Goal: Task Accomplishment & Management: Manage account settings

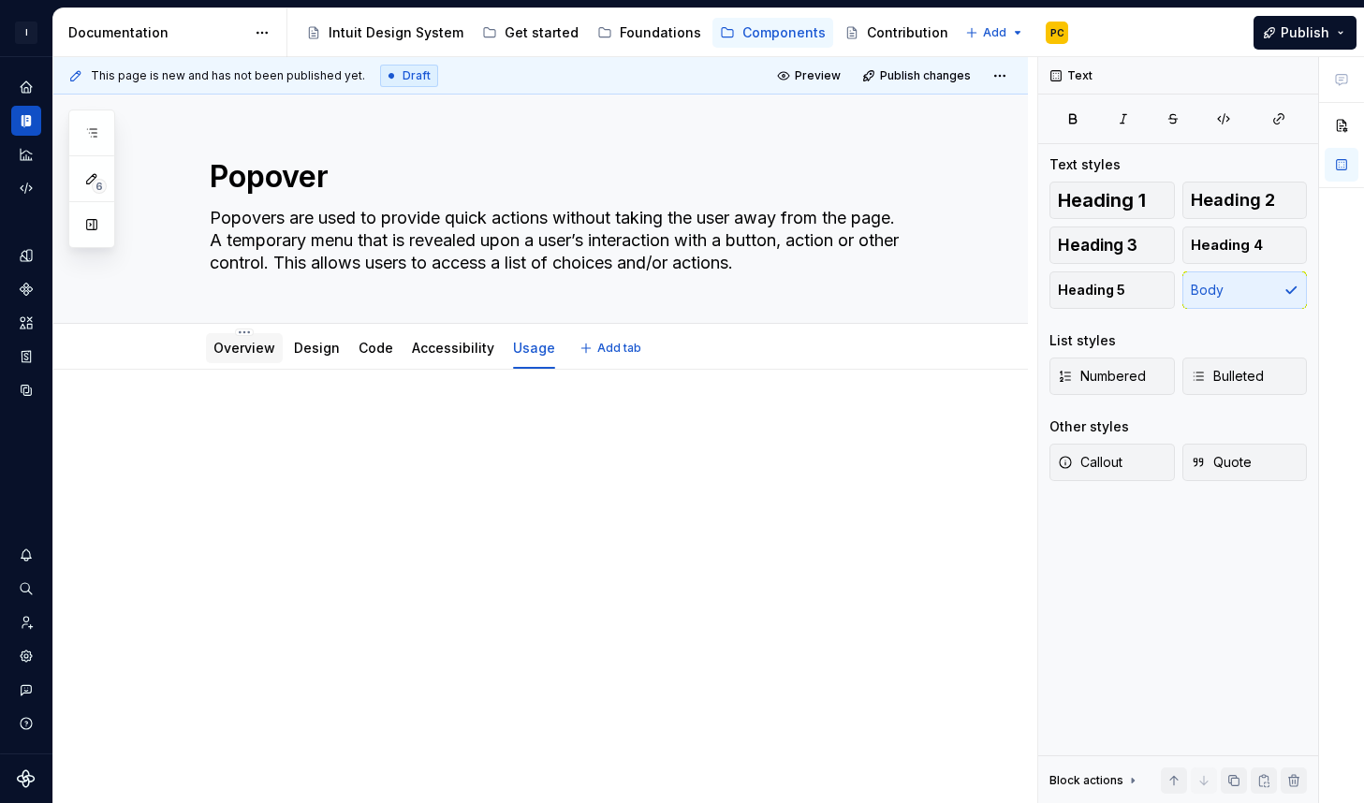
click at [243, 348] on link "Overview" at bounding box center [244, 348] width 62 height 16
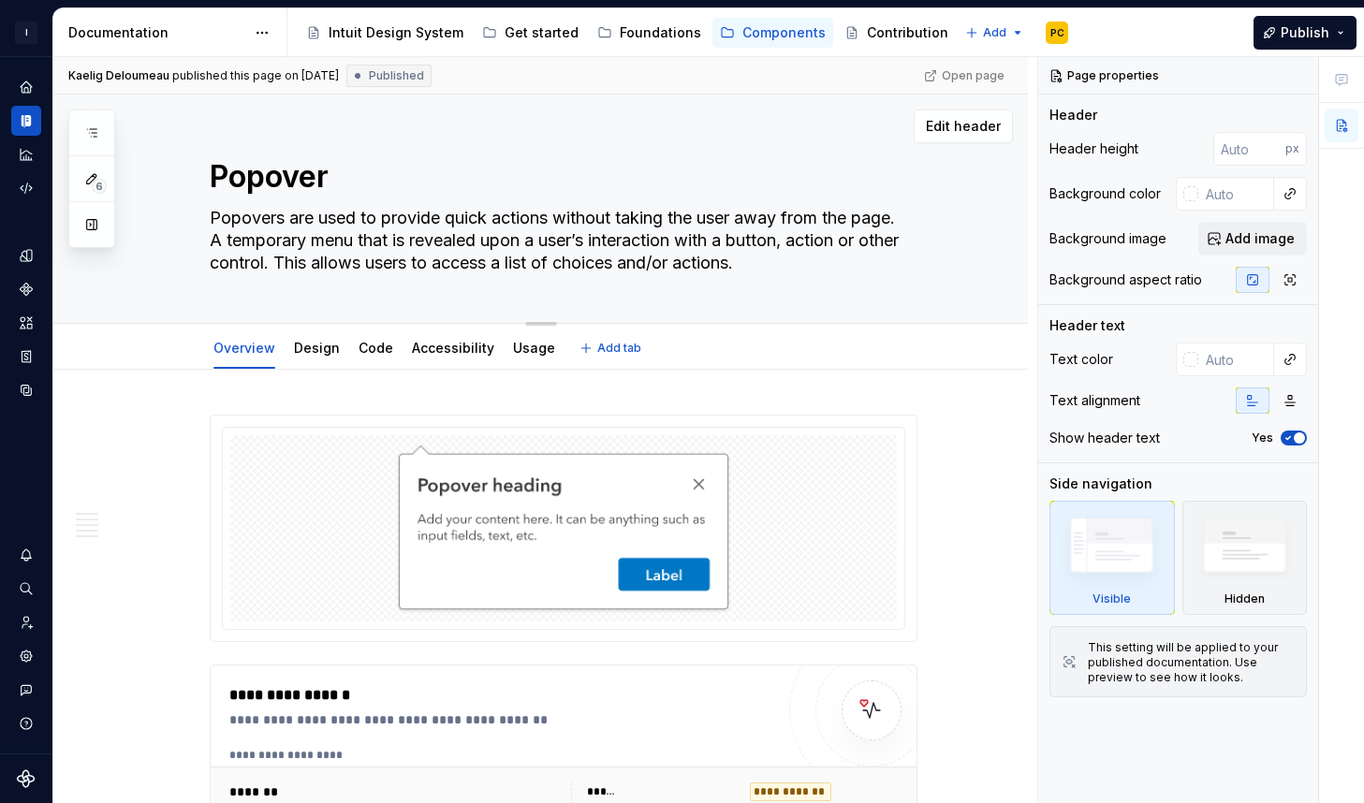
click at [555, 242] on textarea "Popovers are used to provide quick actions without taking the user away from th…" at bounding box center [560, 240] width 708 height 75
click at [234, 247] on textarea "Popovers are used to provide quick actions without taking the user away from th…" at bounding box center [560, 240] width 708 height 75
click at [233, 234] on textarea "Popovers are used to provide quick actions without taking the user away from th…" at bounding box center [560, 240] width 708 height 75
drag, startPoint x: 234, startPoint y: 234, endPoint x: 271, endPoint y: 307, distance: 81.6
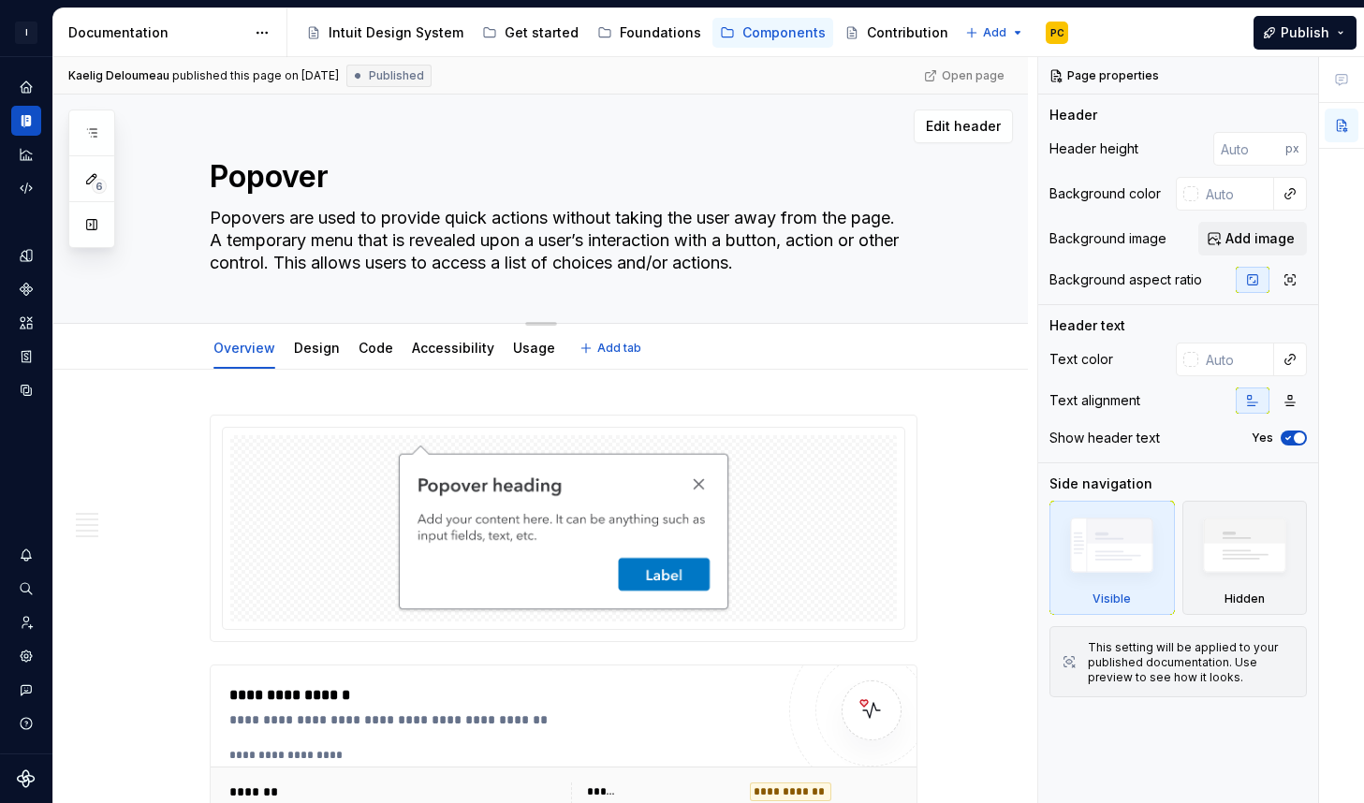
click at [271, 307] on div "Popover Popovers are used to provide quick actions without taking the user away…" at bounding box center [564, 209] width 708 height 228
click at [239, 227] on textarea "Popovers are used to provide quick actions without taking the user away from th…" at bounding box center [560, 240] width 708 height 75
click at [230, 230] on textarea "Popovers are used to provide quick actions without taking the user away from th…" at bounding box center [560, 240] width 708 height 75
paste textarea "Use popovers to keep users on the same page while selecting or entering data du…"
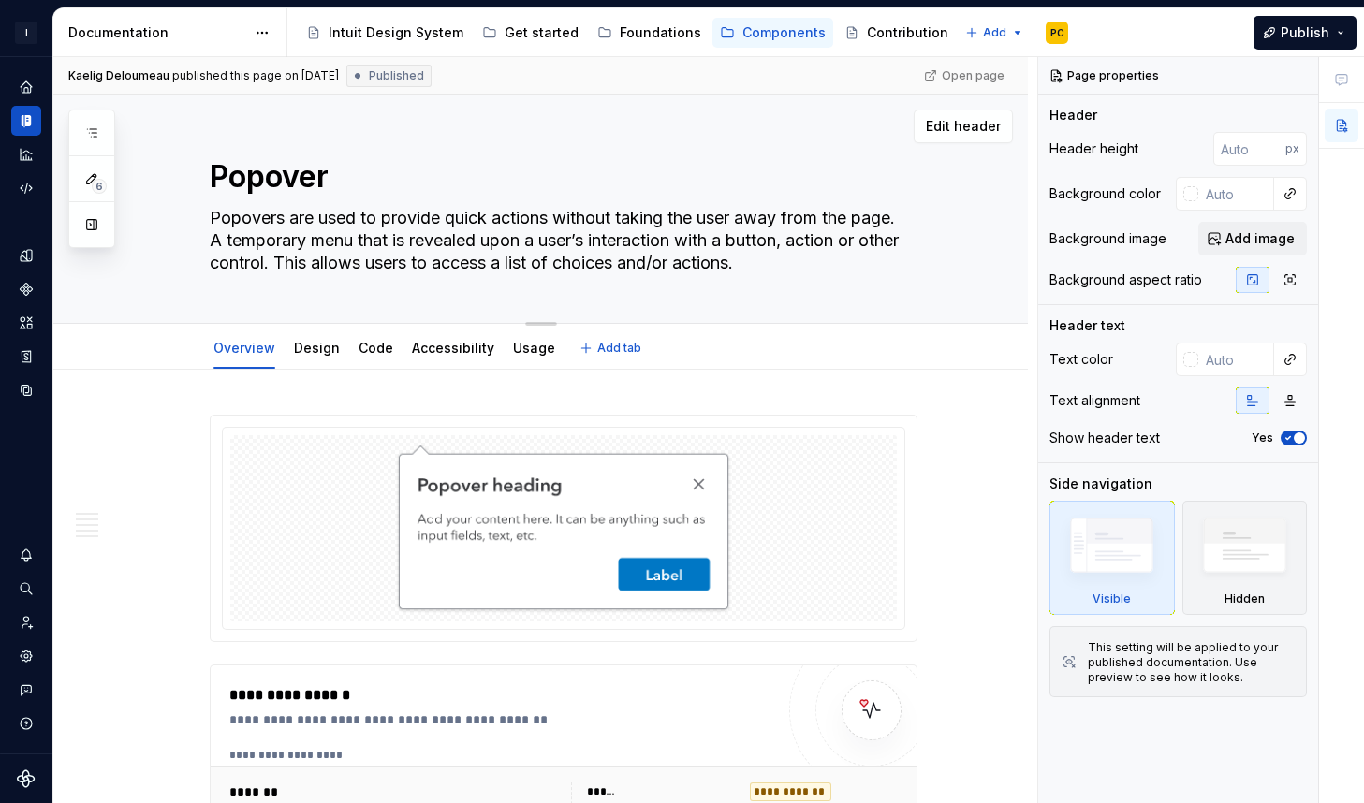
type textarea "*"
type textarea "Use popovers to keep users on the same page while selecting or entering data du…"
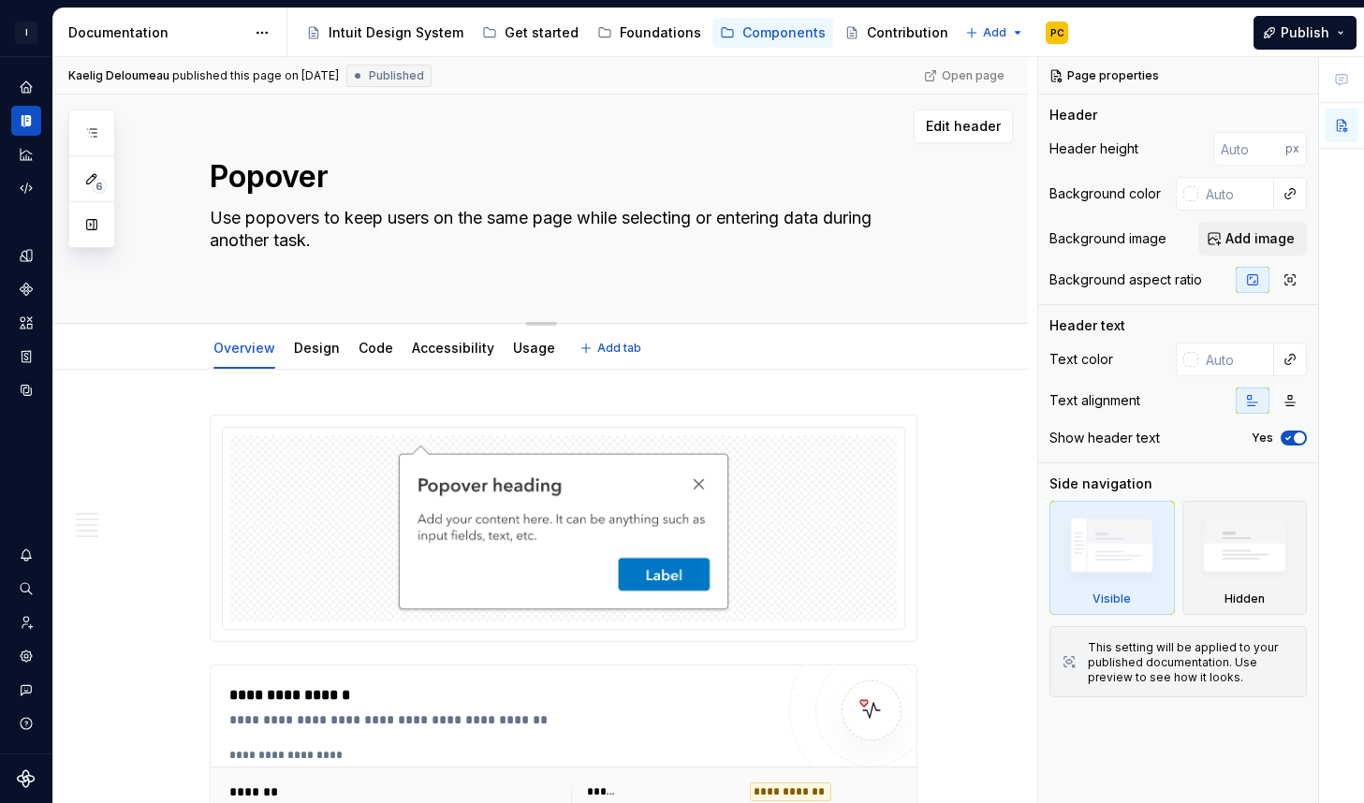
scroll to position [0, 0]
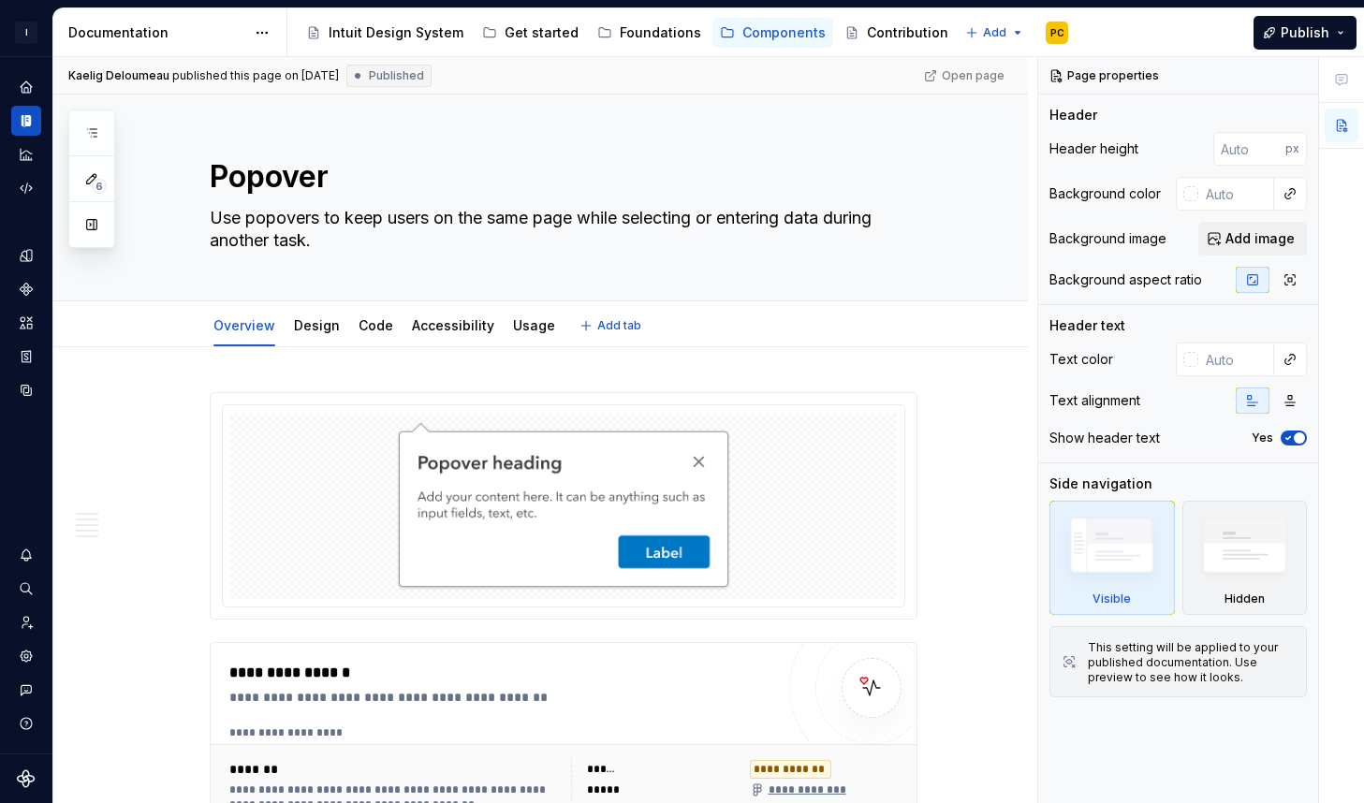
type textarea "*"
type textarea "Use popovers to keep users on the same page while selecting or entering data du…"
drag, startPoint x: 521, startPoint y: 330, endPoint x: 302, endPoint y: 329, distance: 218.1
click at [302, 329] on link "Usage" at bounding box center [315, 325] width 42 height 16
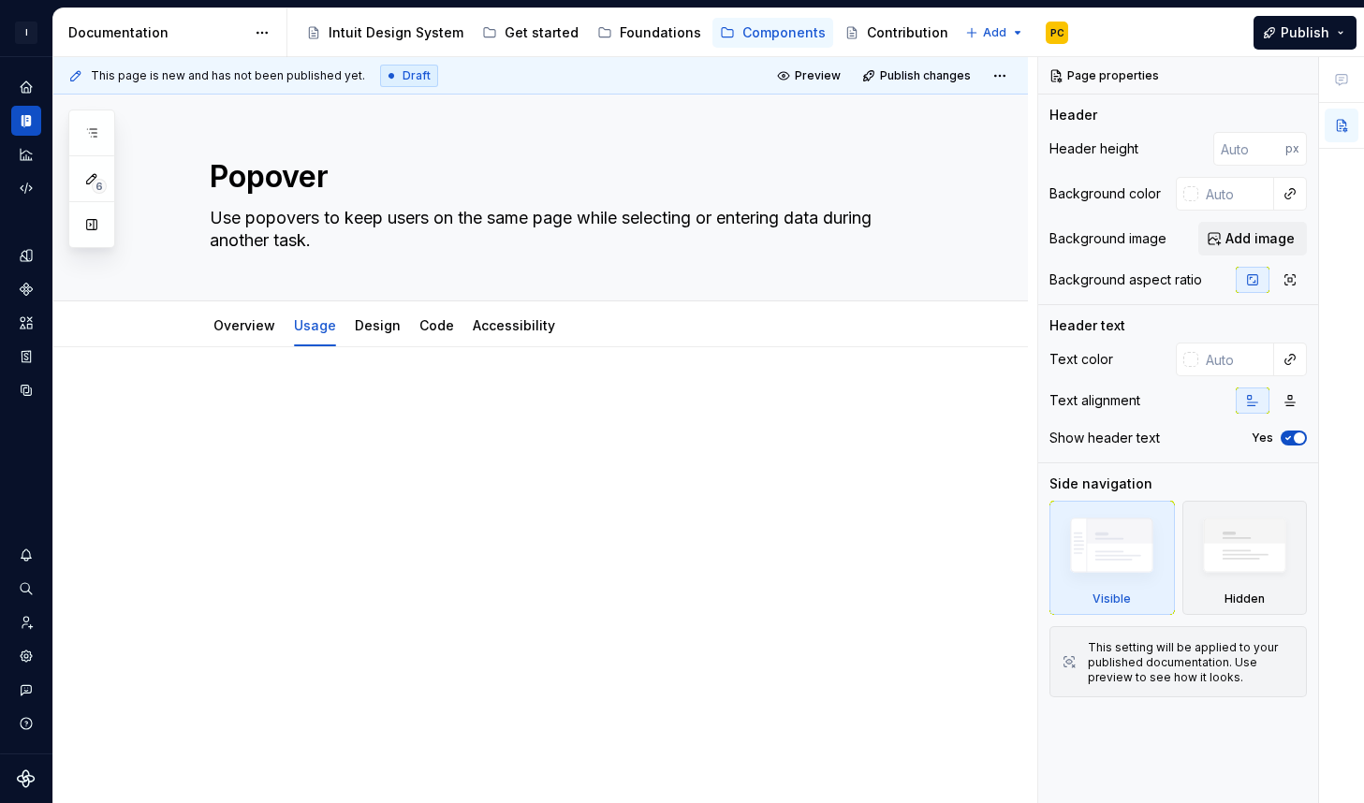
type textarea "*"
click at [286, 404] on p at bounding box center [564, 403] width 708 height 22
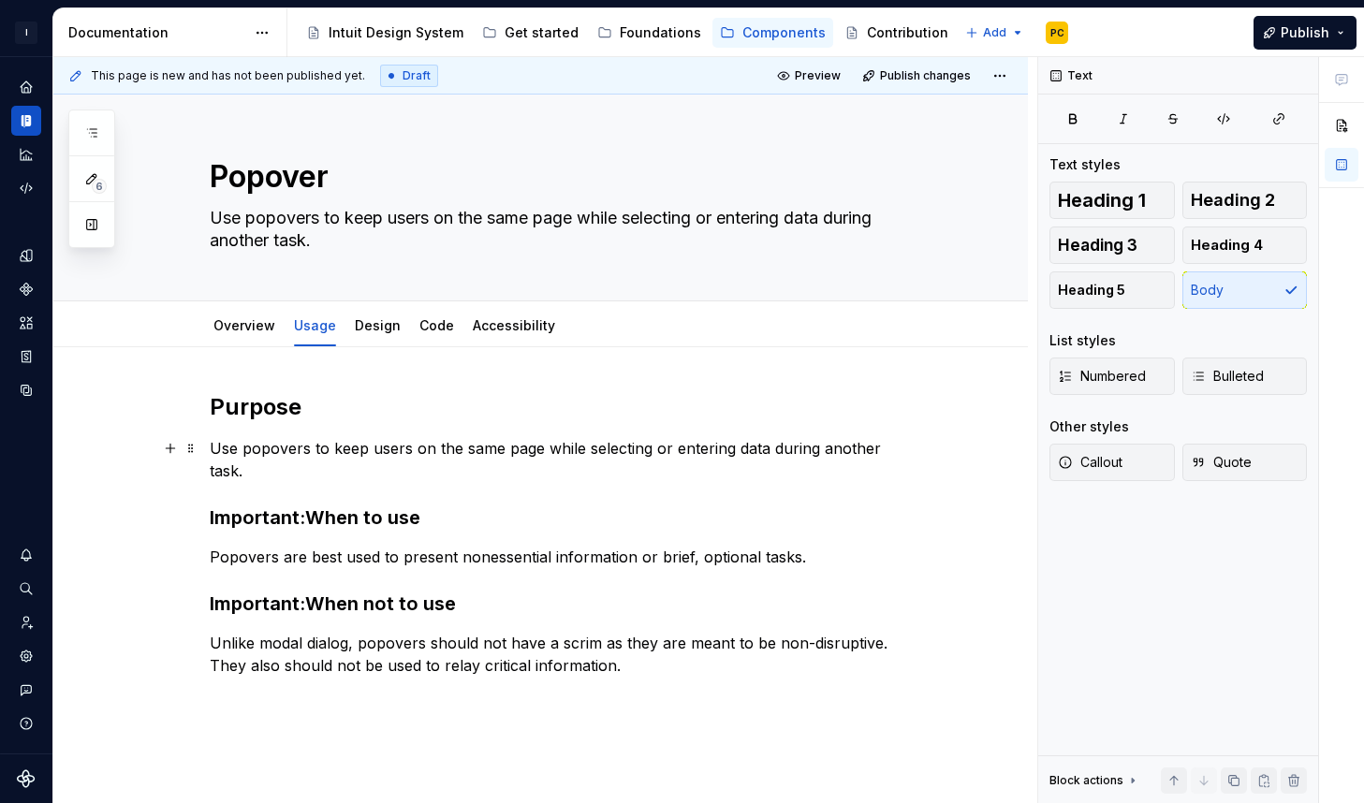
click at [926, 451] on div "Purpose Use popovers to keep users on the same page while selecting or entering…" at bounding box center [540, 643] width 975 height 593
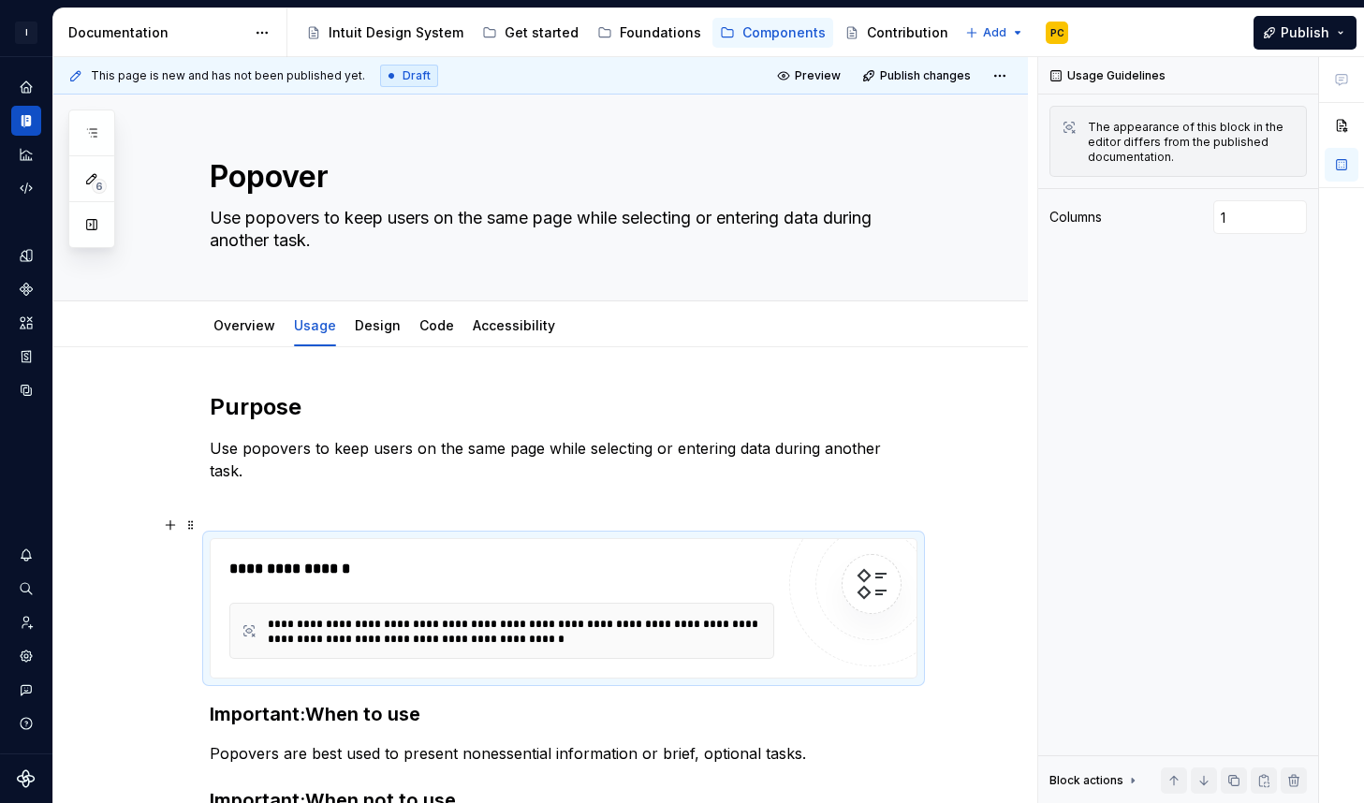
click at [703, 538] on div "**********" at bounding box center [564, 608] width 708 height 140
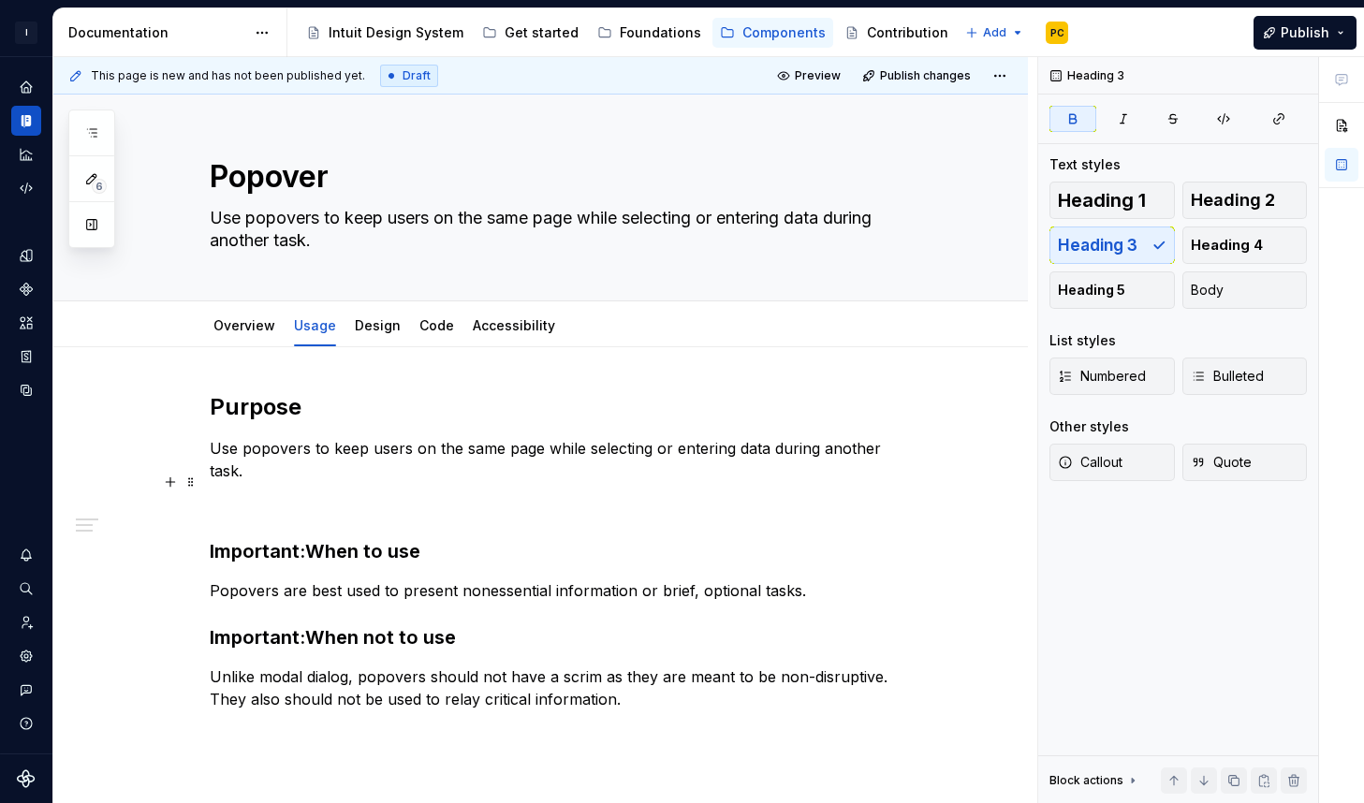
click at [455, 493] on p at bounding box center [564, 504] width 708 height 22
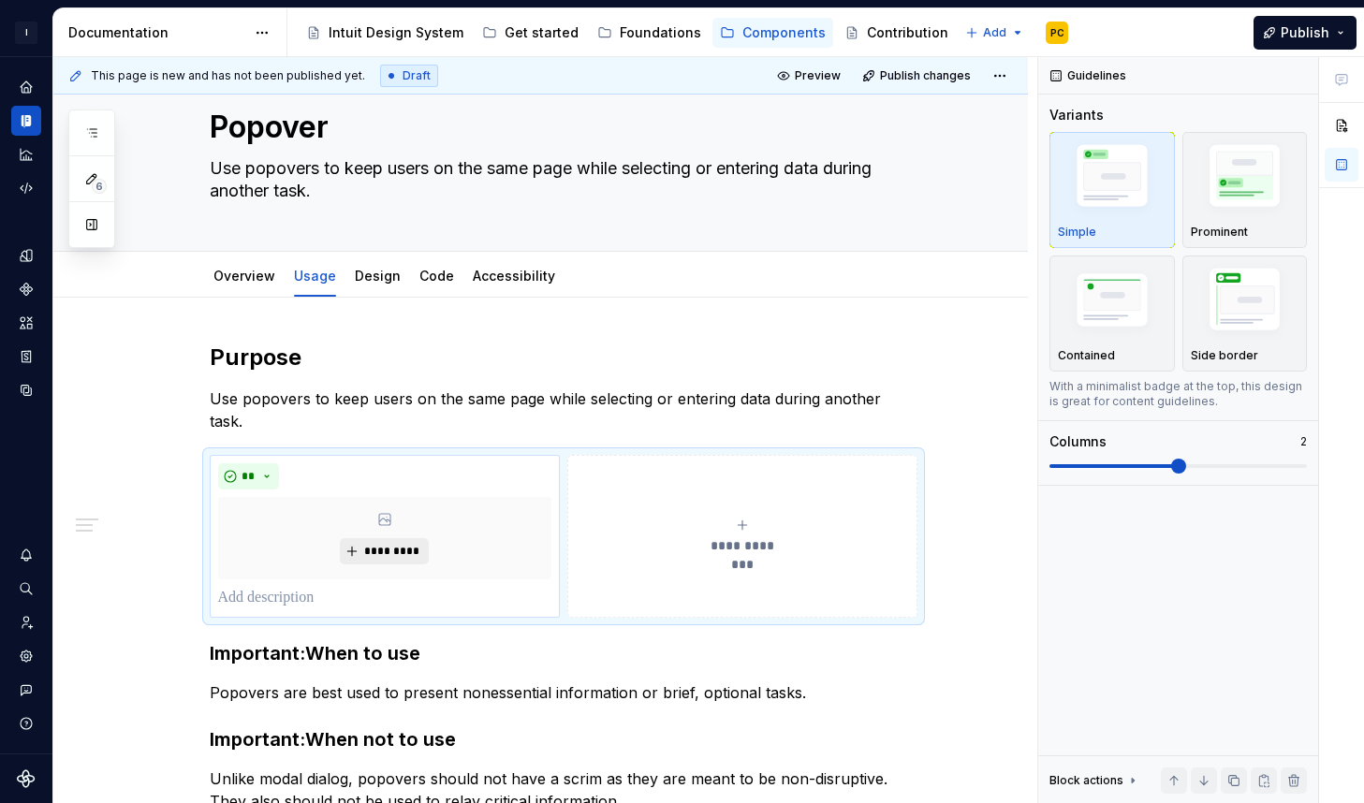
scroll to position [90, 0]
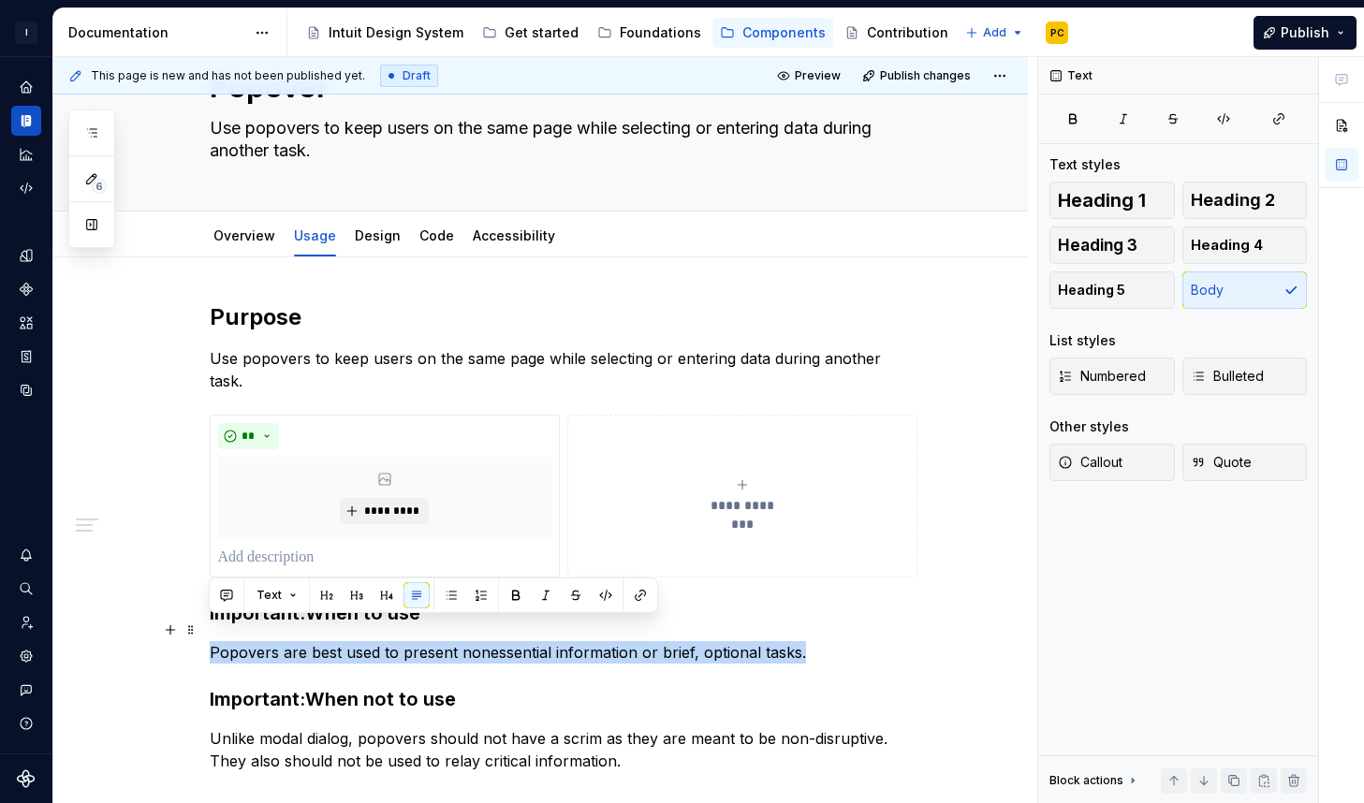
drag, startPoint x: 834, startPoint y: 630, endPoint x: 204, endPoint y: 638, distance: 630.1
click at [204, 638] on div "**********" at bounding box center [540, 646] width 975 height 778
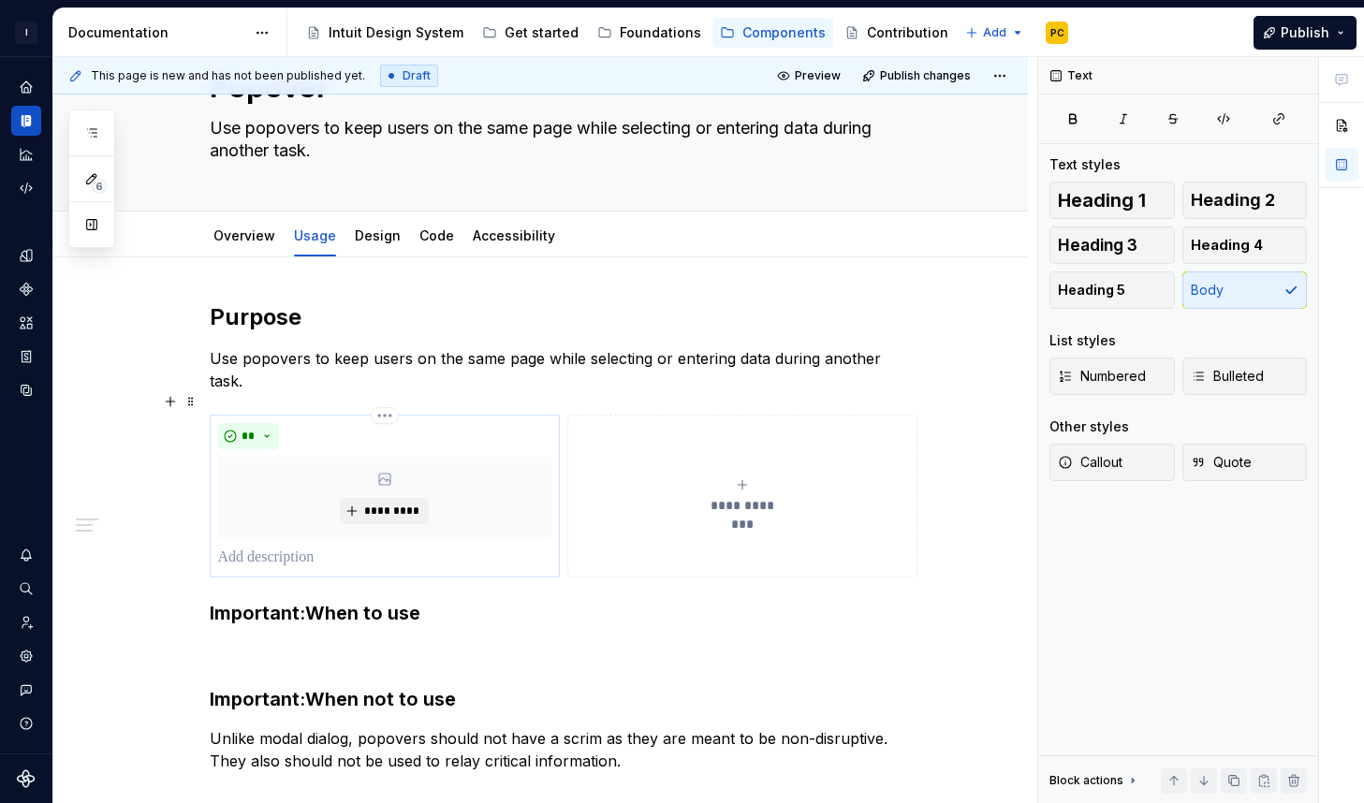
click at [297, 547] on p at bounding box center [384, 558] width 333 height 22
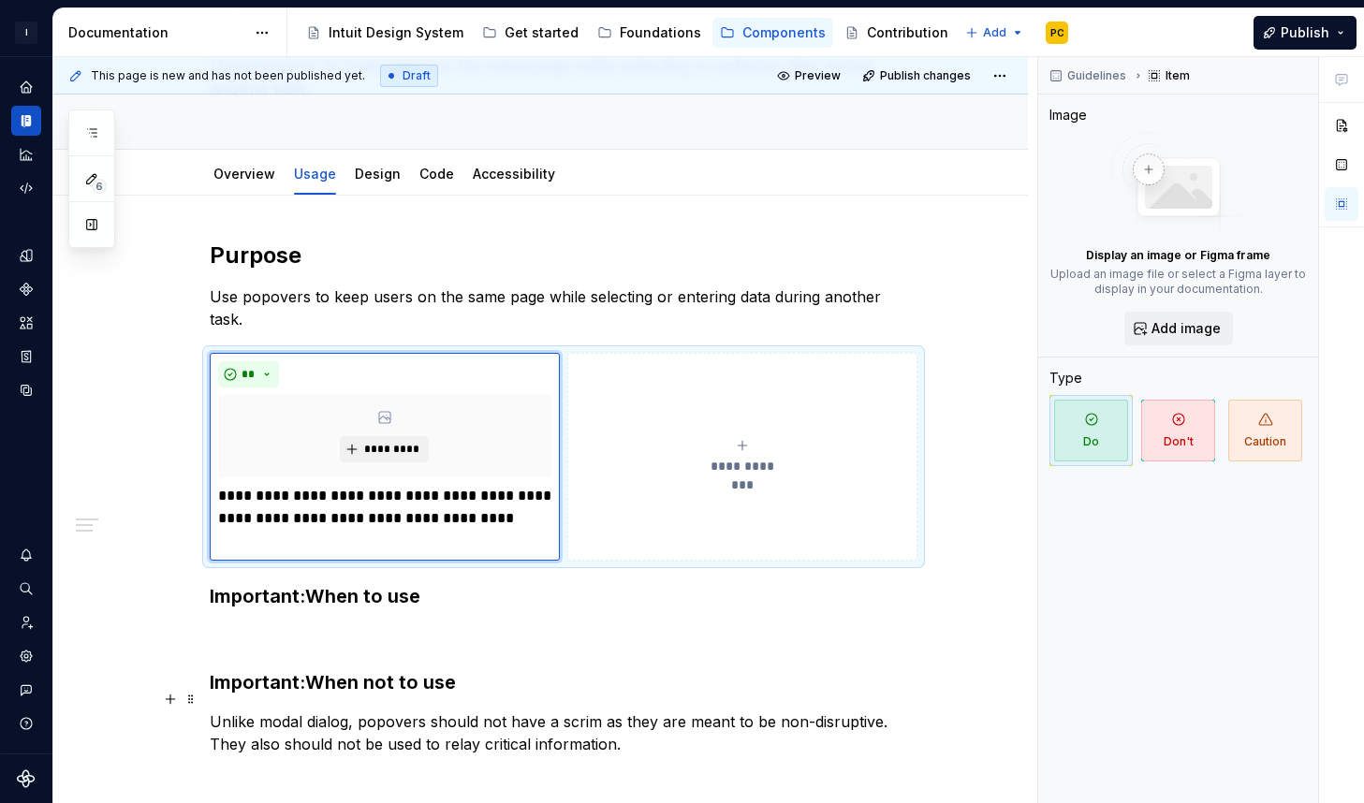
scroll to position [160, 0]
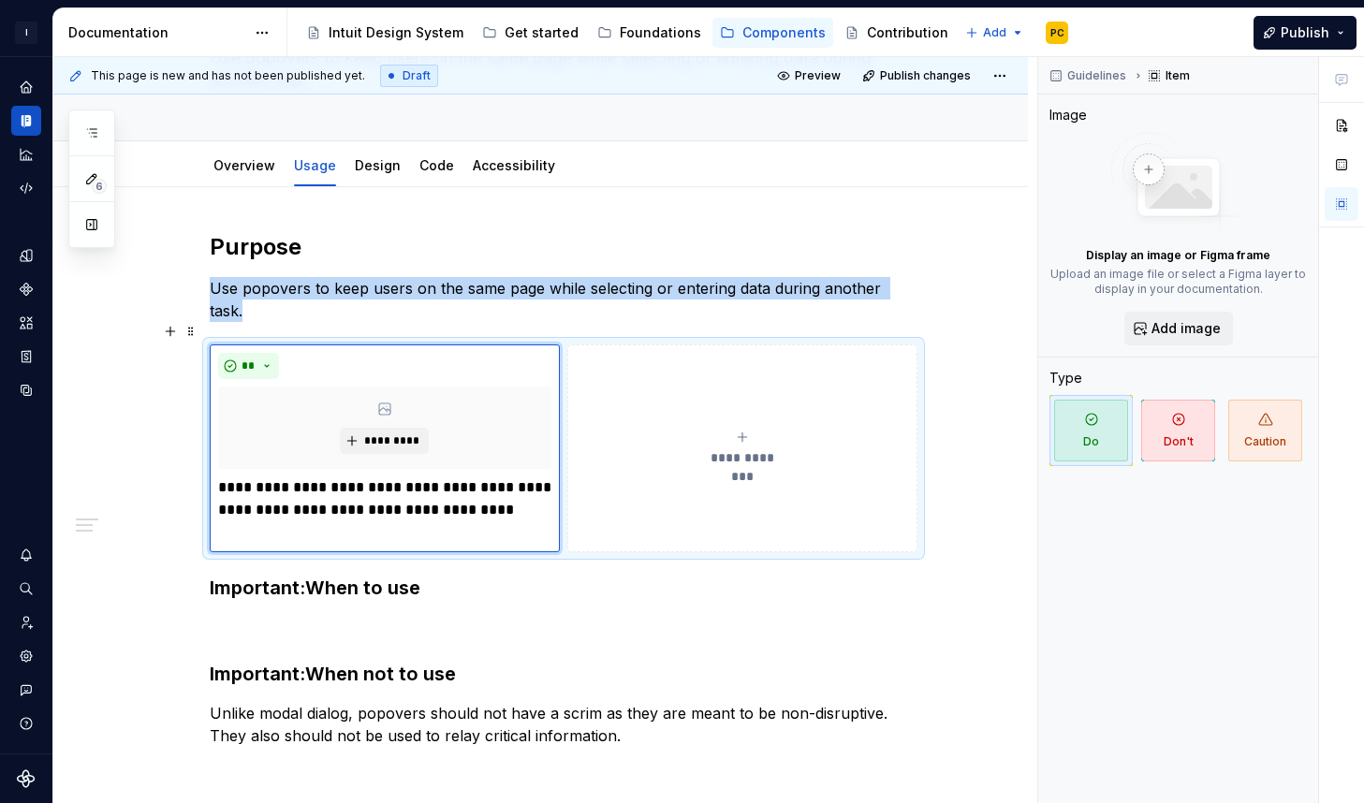
click at [595, 345] on button "**********" at bounding box center [742, 449] width 350 height 208
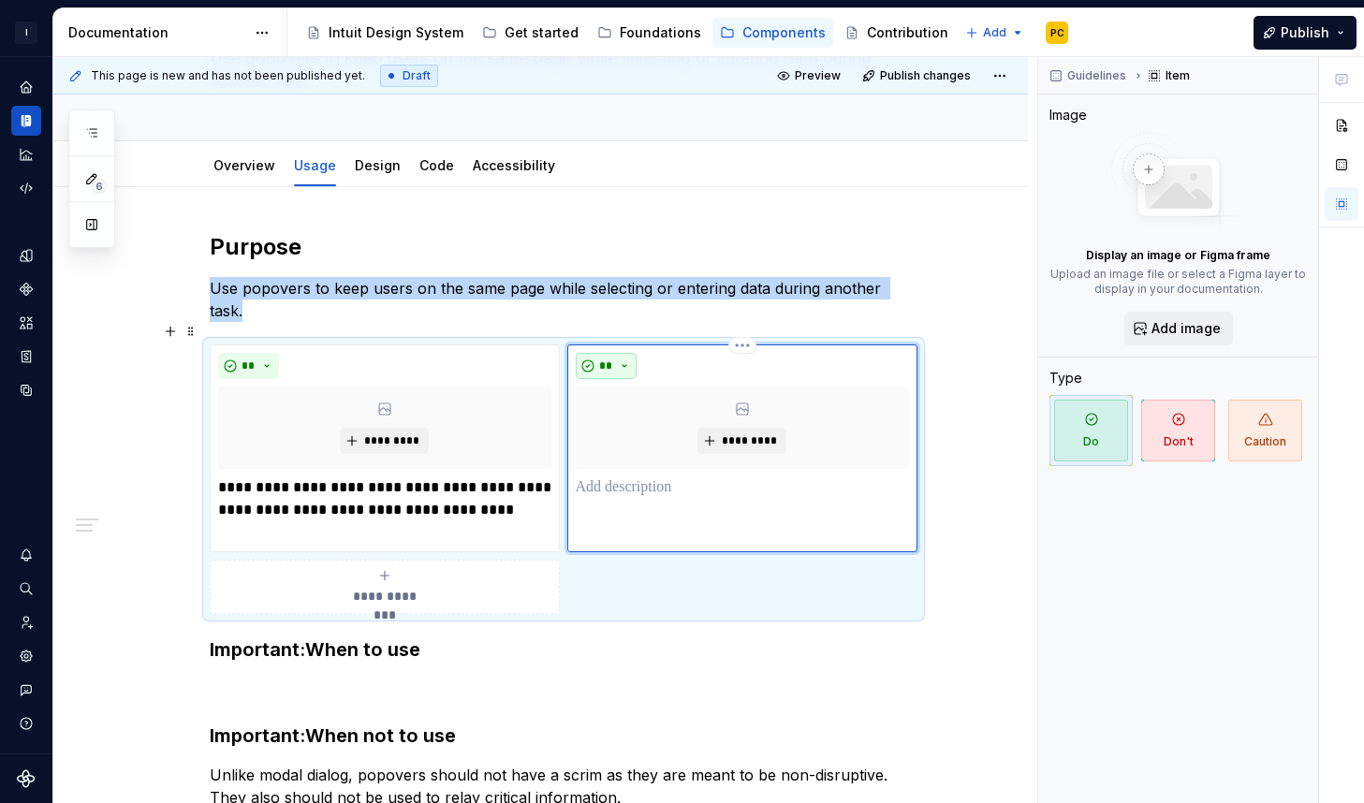
click at [601, 359] on span "**" at bounding box center [606, 366] width 15 height 15
click at [624, 401] on span "Don't" at bounding box center [659, 410] width 159 height 30
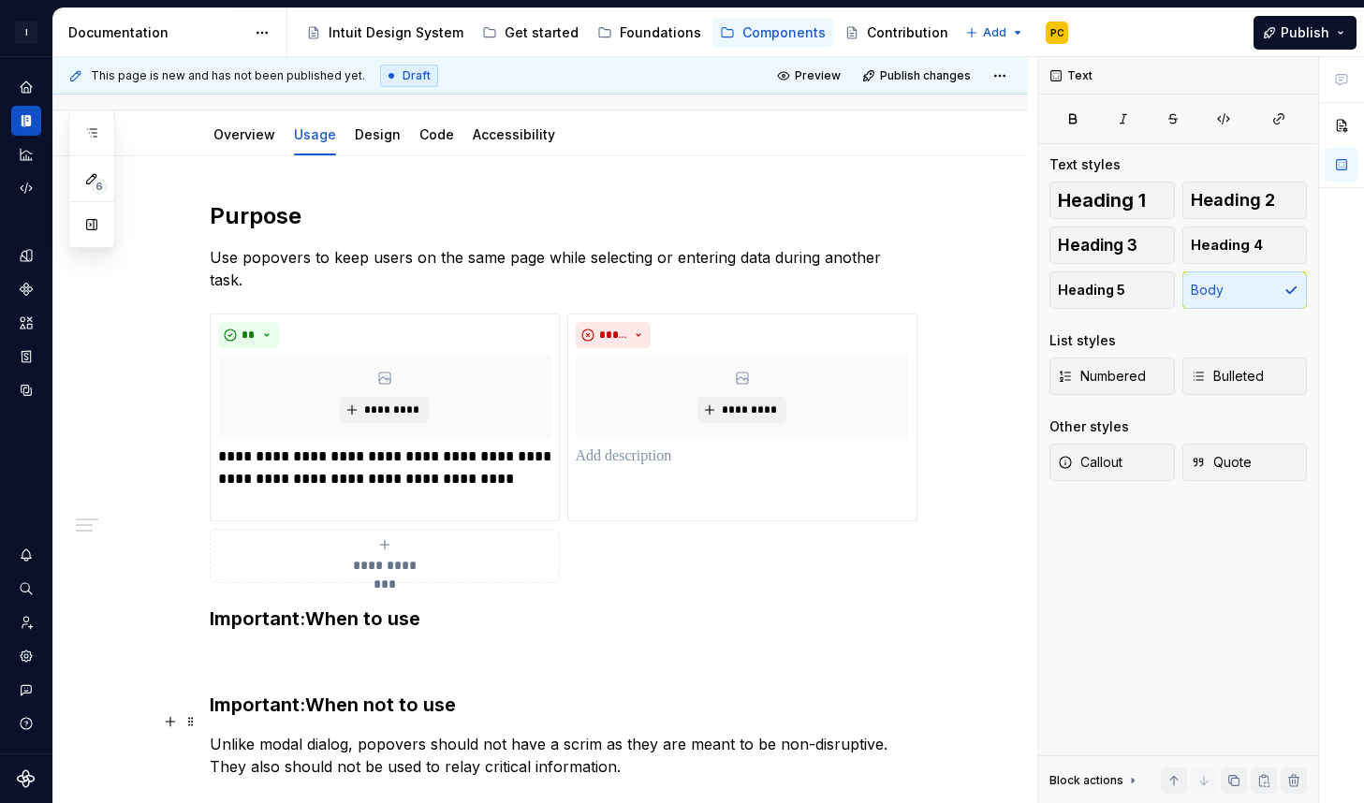
scroll to position [405, 0]
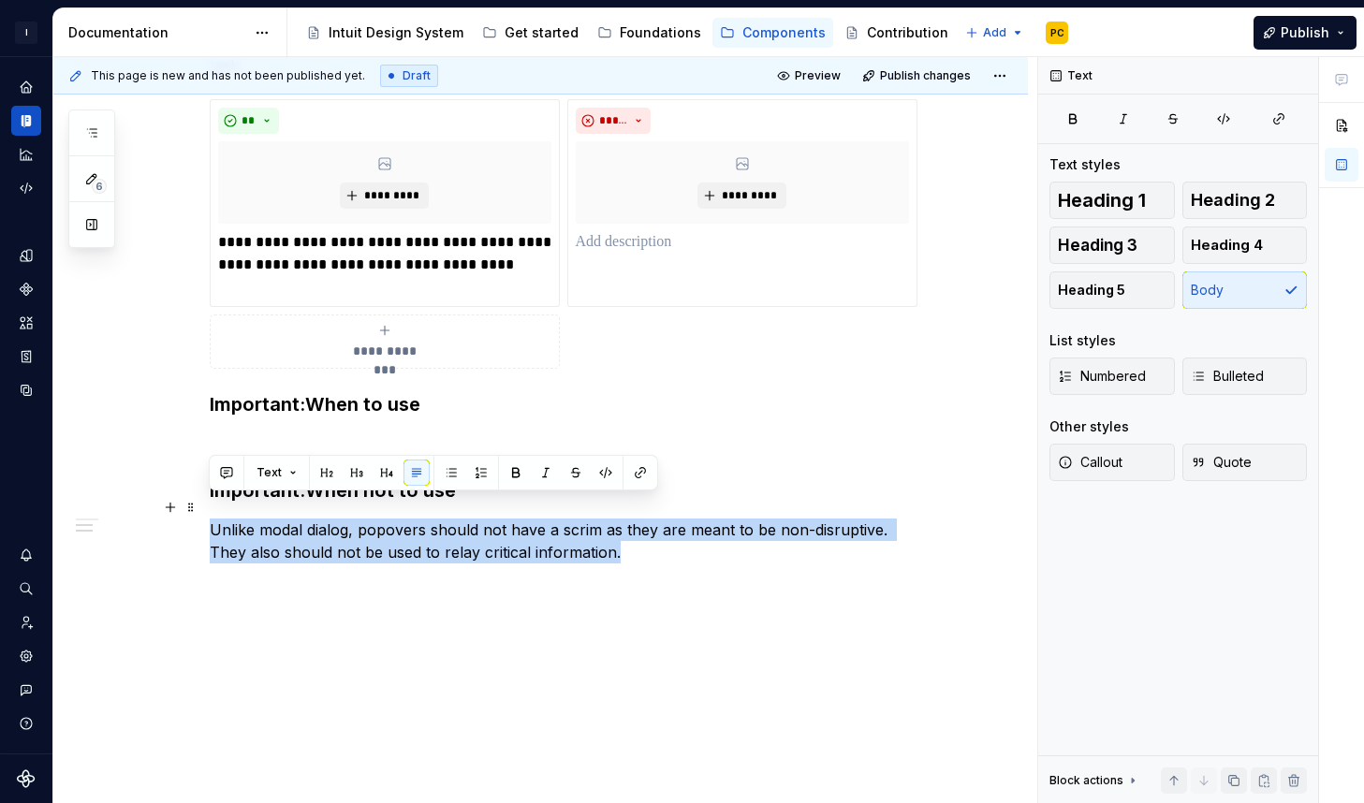
drag, startPoint x: 656, startPoint y: 747, endPoint x: 201, endPoint y: 506, distance: 515.1
click at [201, 506] on div "**********" at bounding box center [540, 384] width 975 height 885
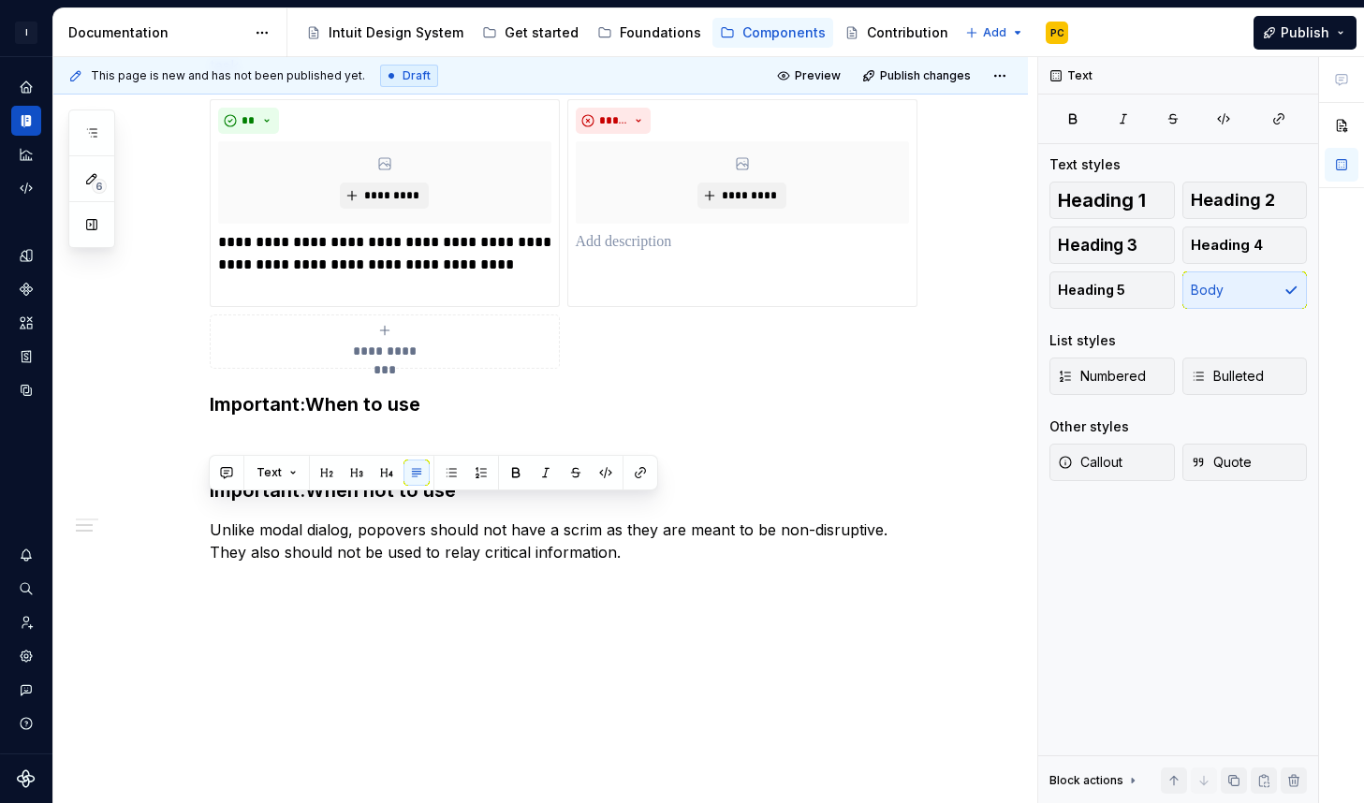
scroll to position [383, 0]
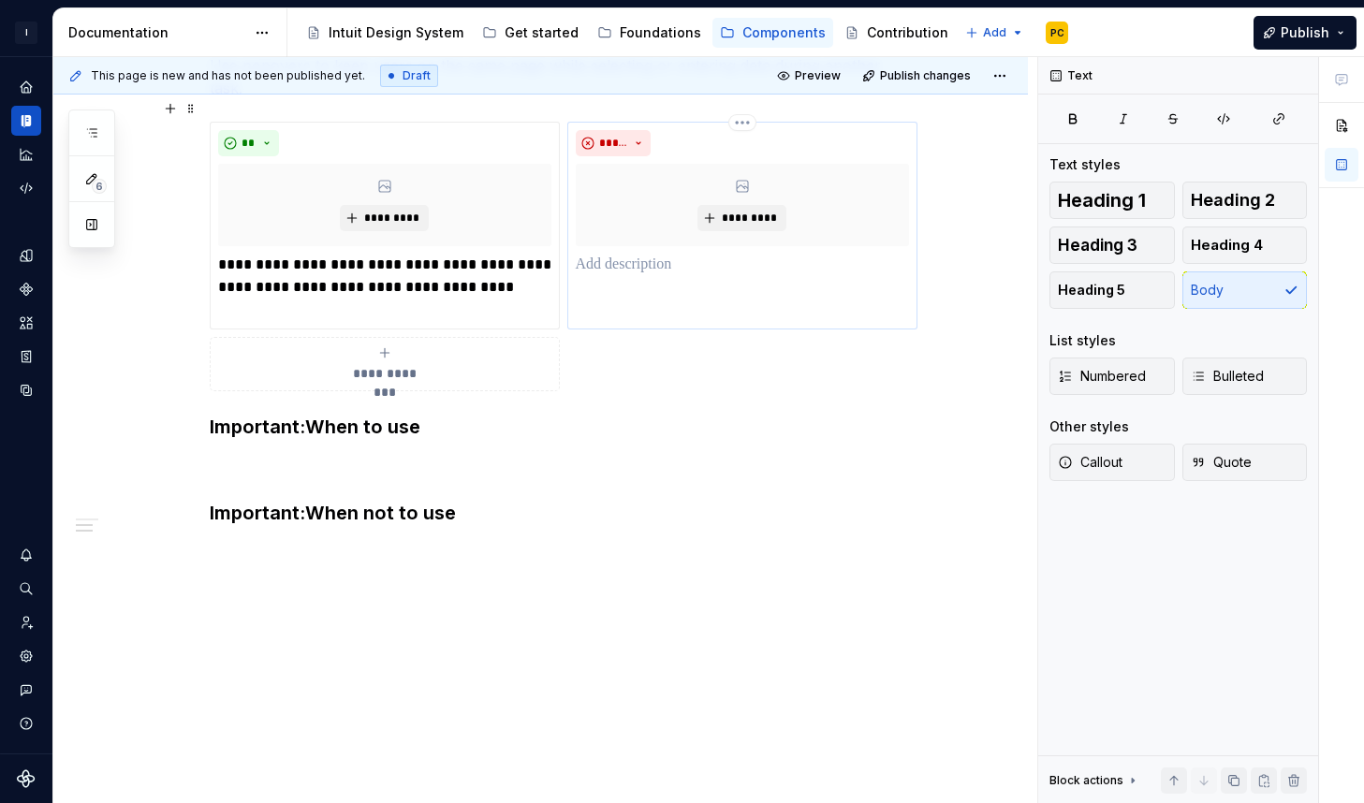
click at [608, 254] on p at bounding box center [742, 265] width 333 height 22
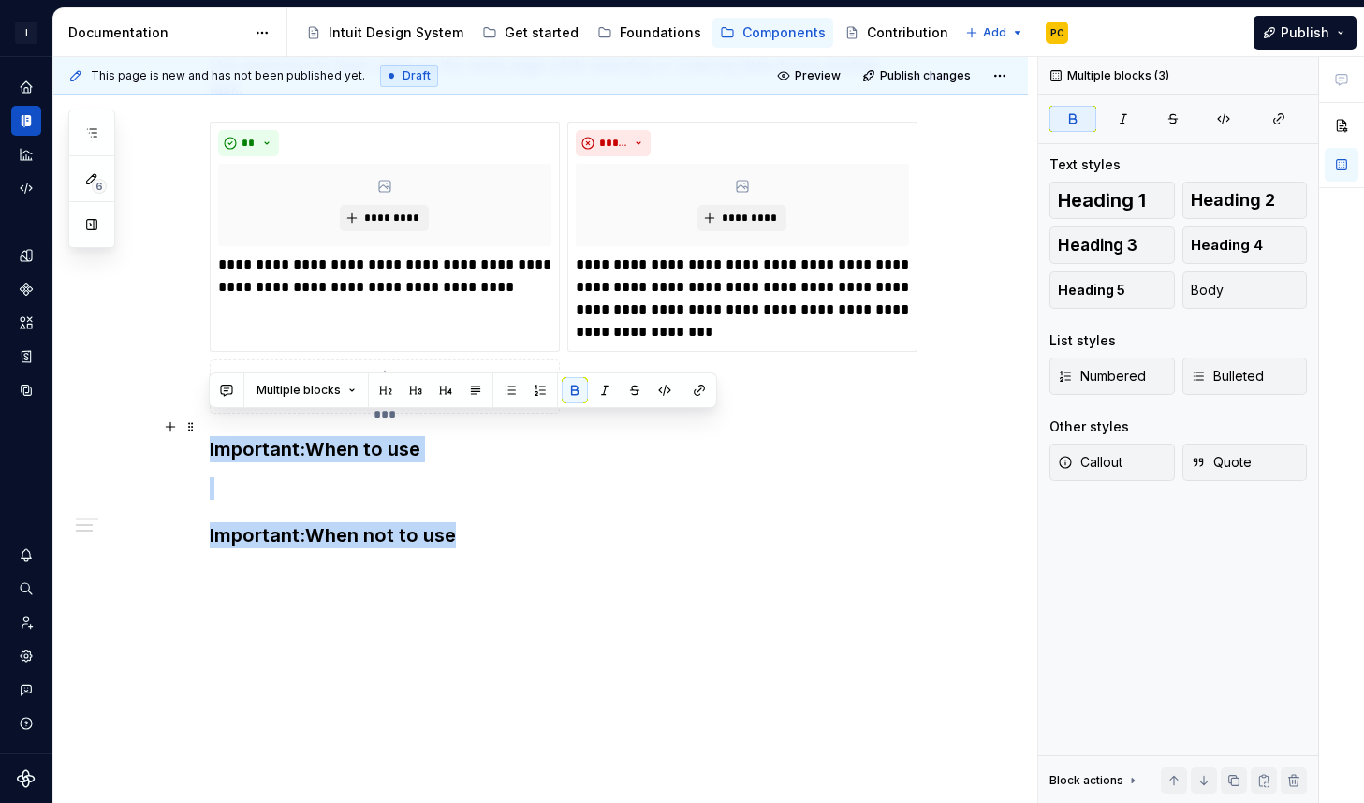
drag, startPoint x: 500, startPoint y: 521, endPoint x: 201, endPoint y: 433, distance: 311.1
click at [201, 433] on div "**********" at bounding box center [540, 406] width 975 height 885
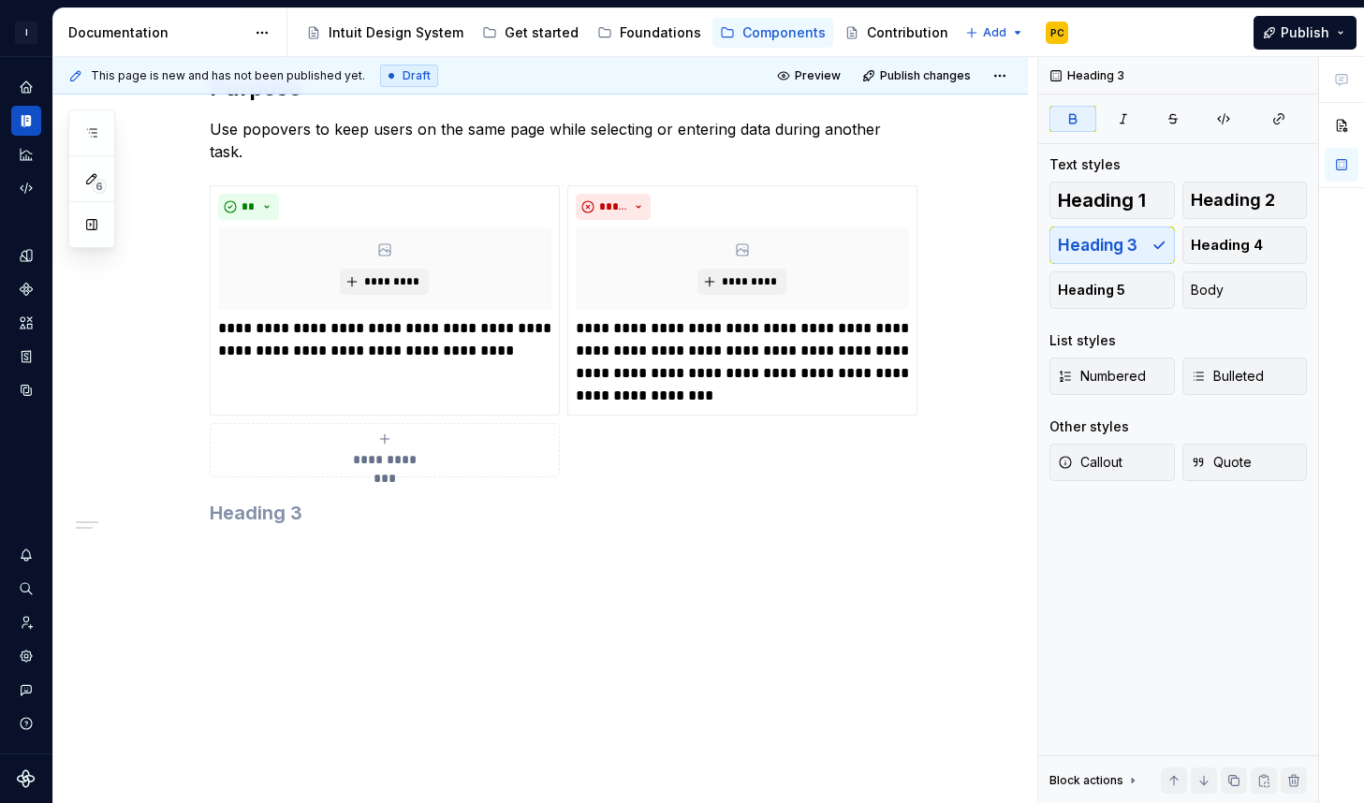
scroll to position [0, 0]
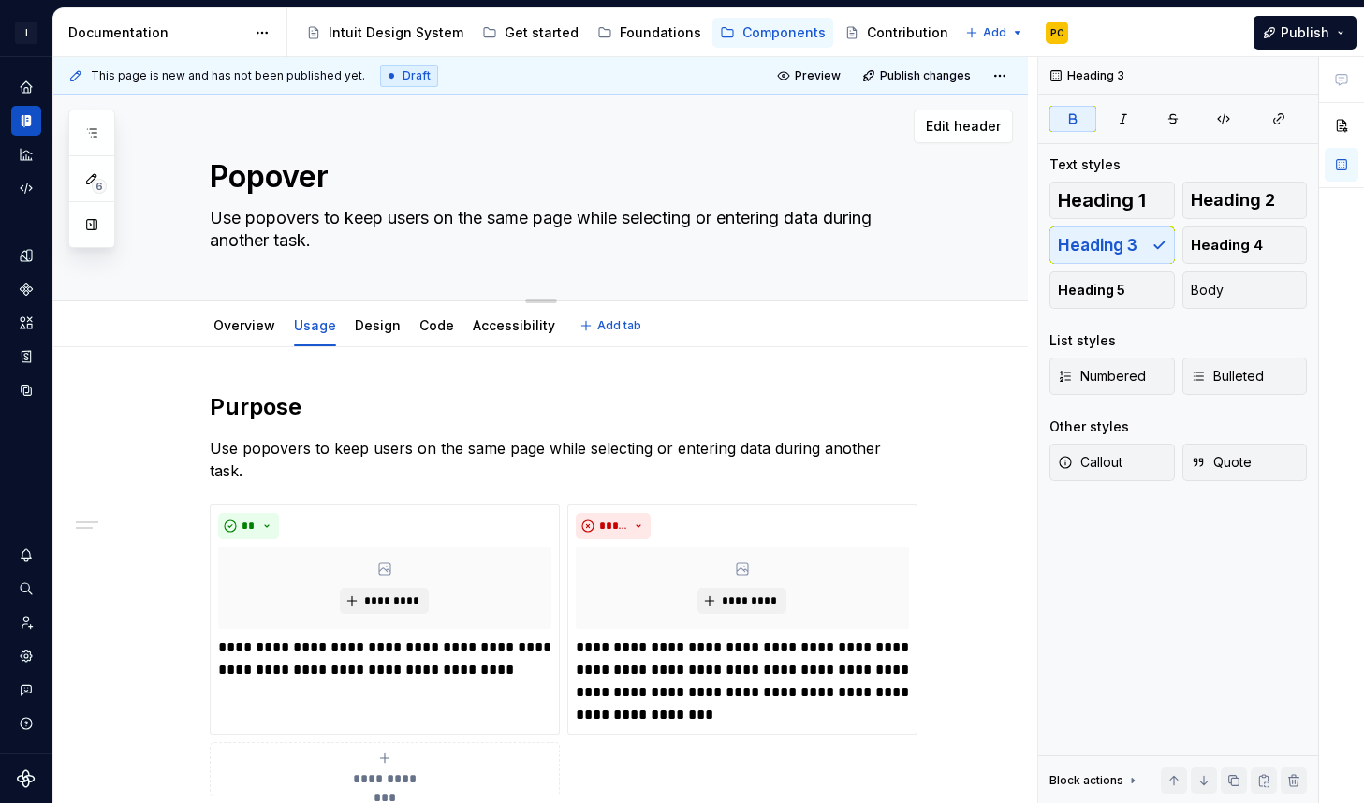
click at [304, 223] on textarea "Use popovers to keep users on the same page while selecting or entering data du…" at bounding box center [560, 229] width 708 height 52
type textarea "*"
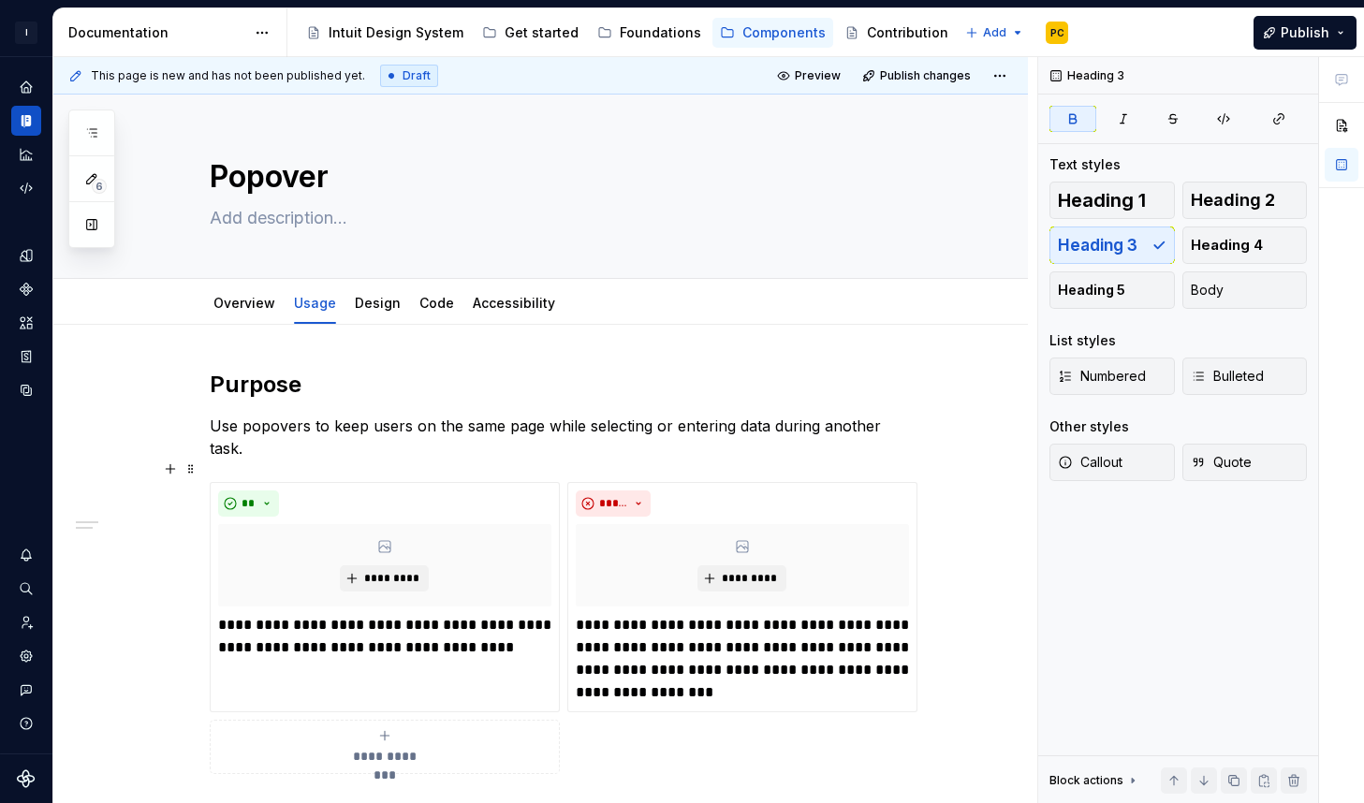
type textarea "*"
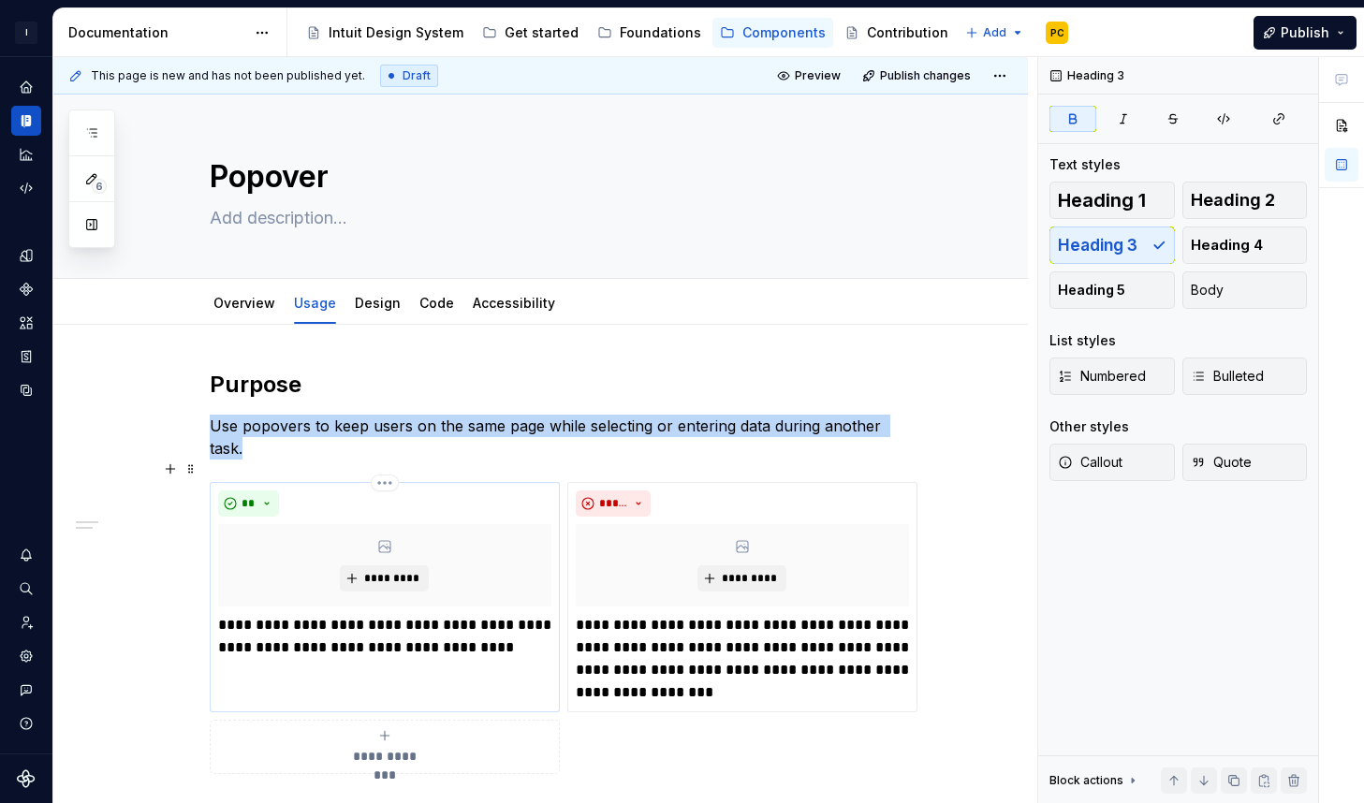
click at [472, 491] on div "**" at bounding box center [384, 504] width 333 height 26
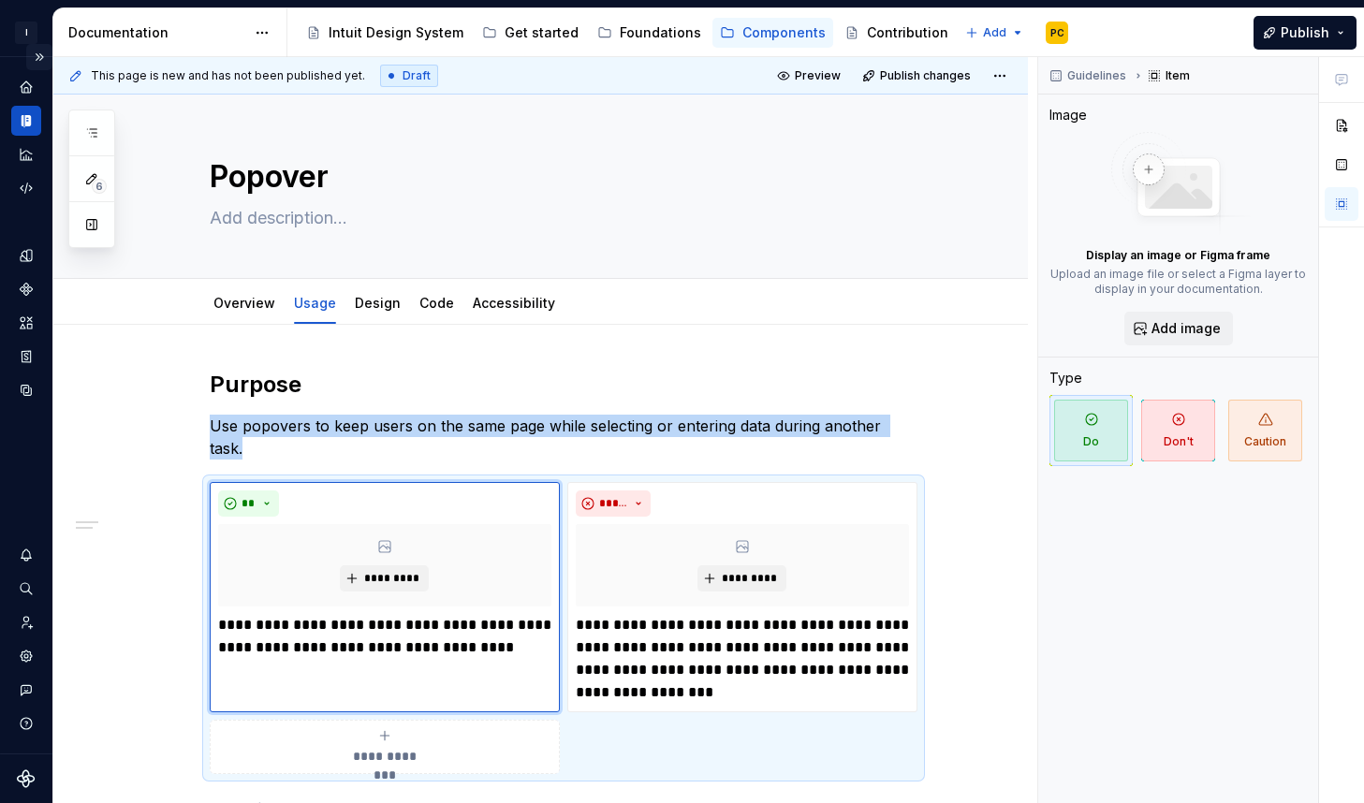
click at [39, 55] on button "Expand sidebar" at bounding box center [39, 57] width 26 height 26
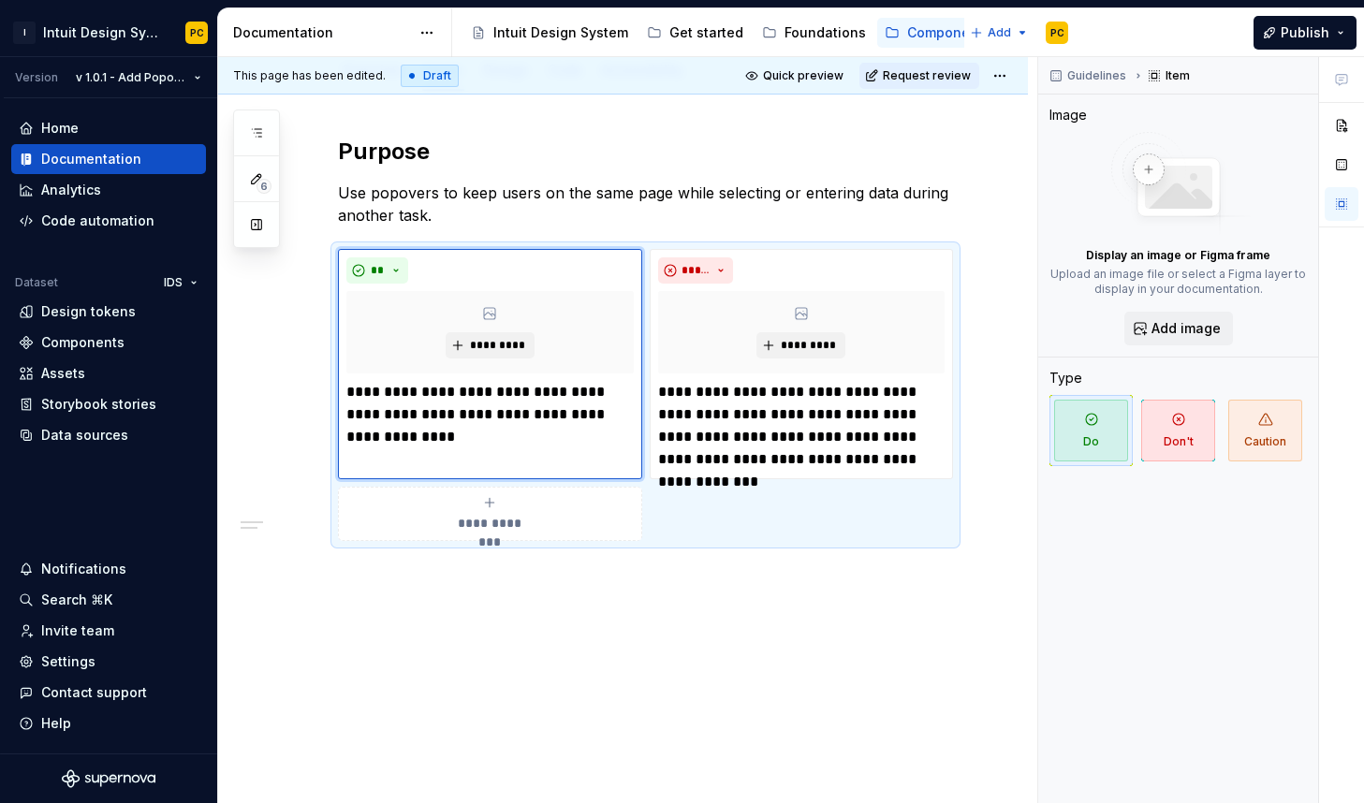
scroll to position [267, 0]
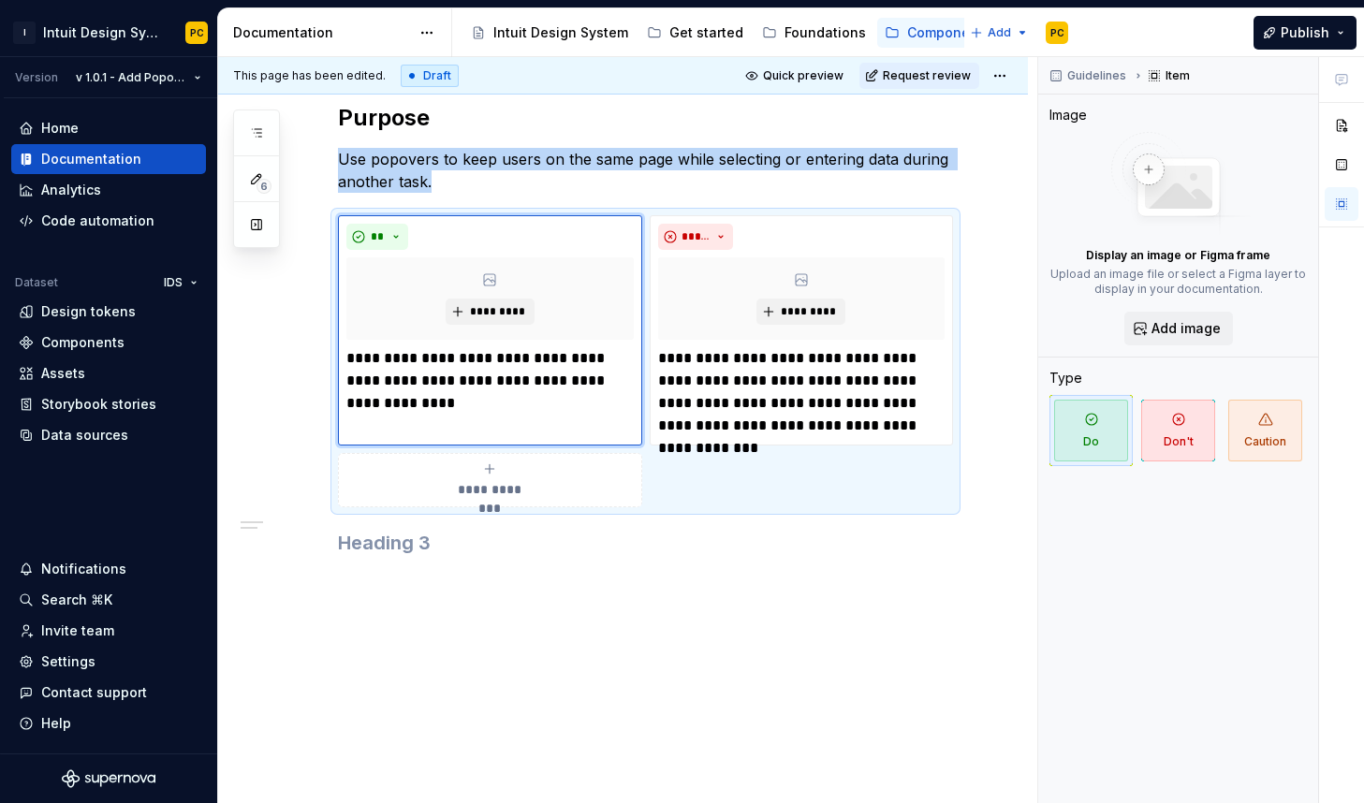
click at [575, 594] on div "**********" at bounding box center [645, 359] width 615 height 513
click at [443, 586] on p at bounding box center [645, 582] width 615 height 22
click at [425, 550] on h3 at bounding box center [645, 543] width 615 height 26
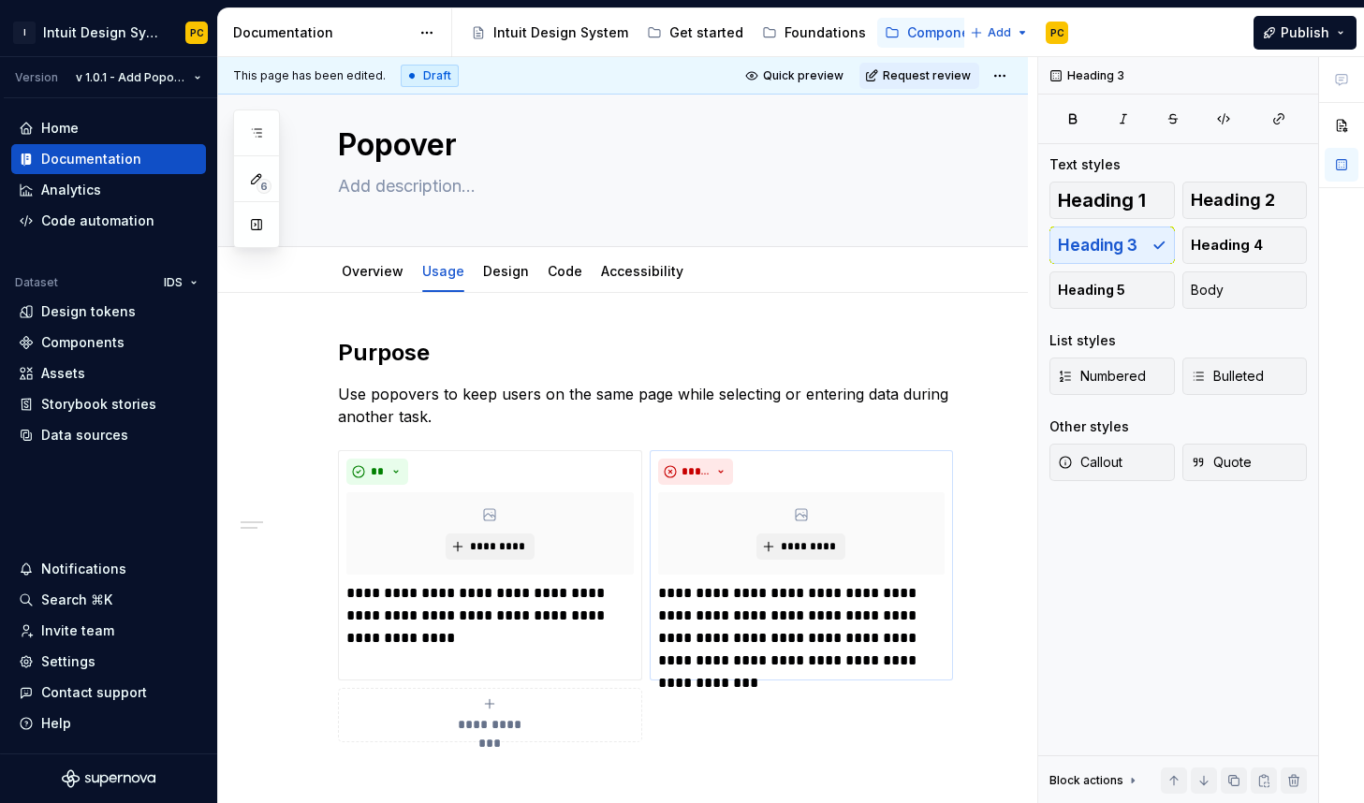
scroll to position [43, 0]
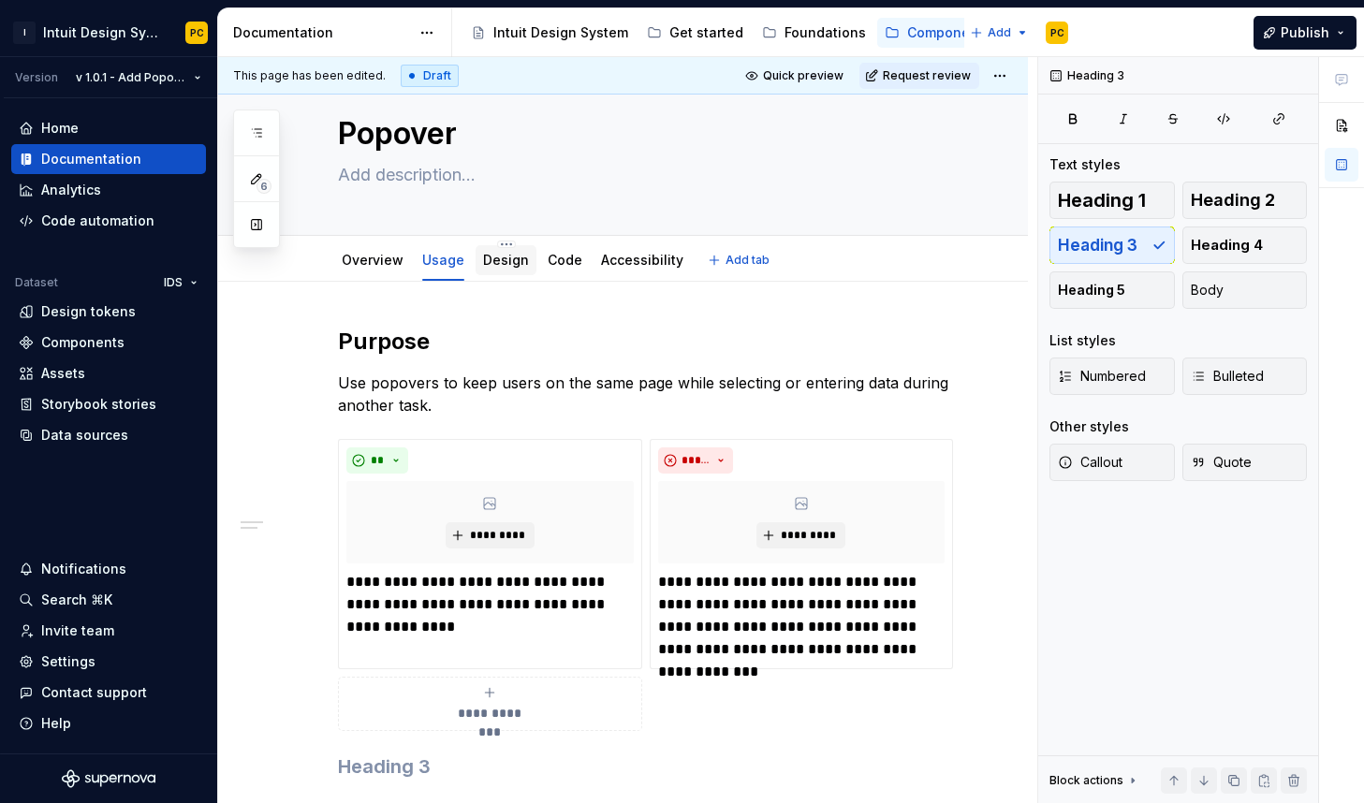
click at [503, 260] on link "Design" at bounding box center [506, 260] width 46 height 16
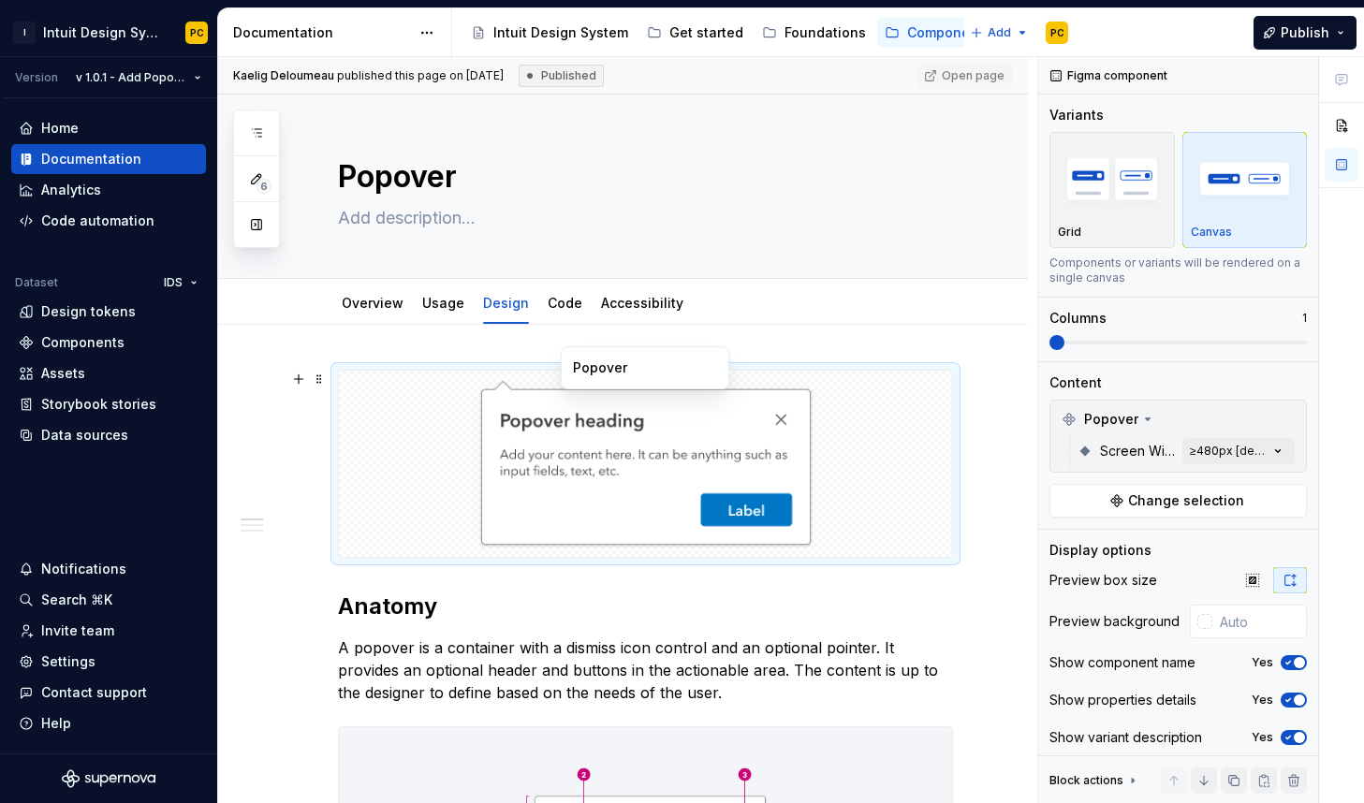
click at [864, 512] on div at bounding box center [645, 464] width 613 height 186
click at [360, 298] on link "Overview" at bounding box center [373, 303] width 62 height 16
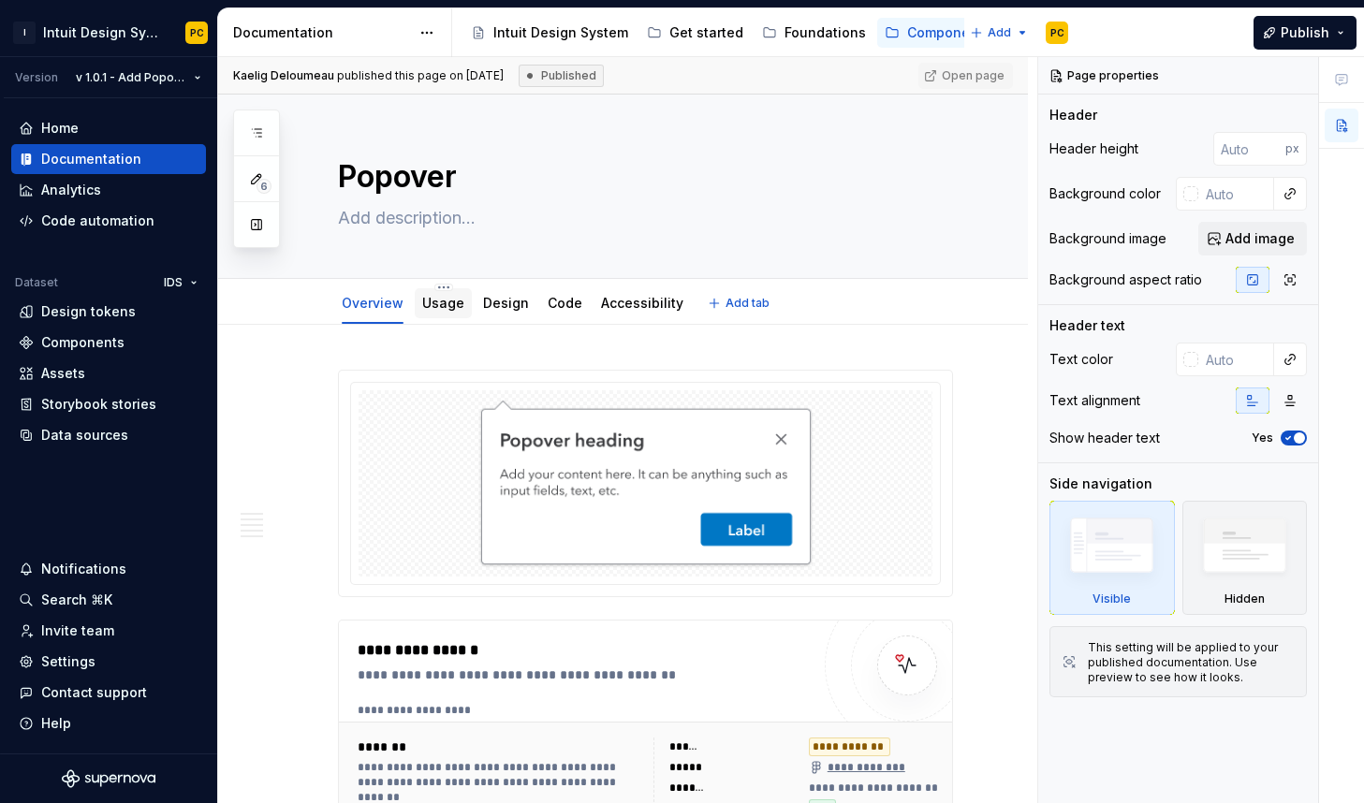
click at [424, 301] on link "Usage" at bounding box center [443, 303] width 42 height 16
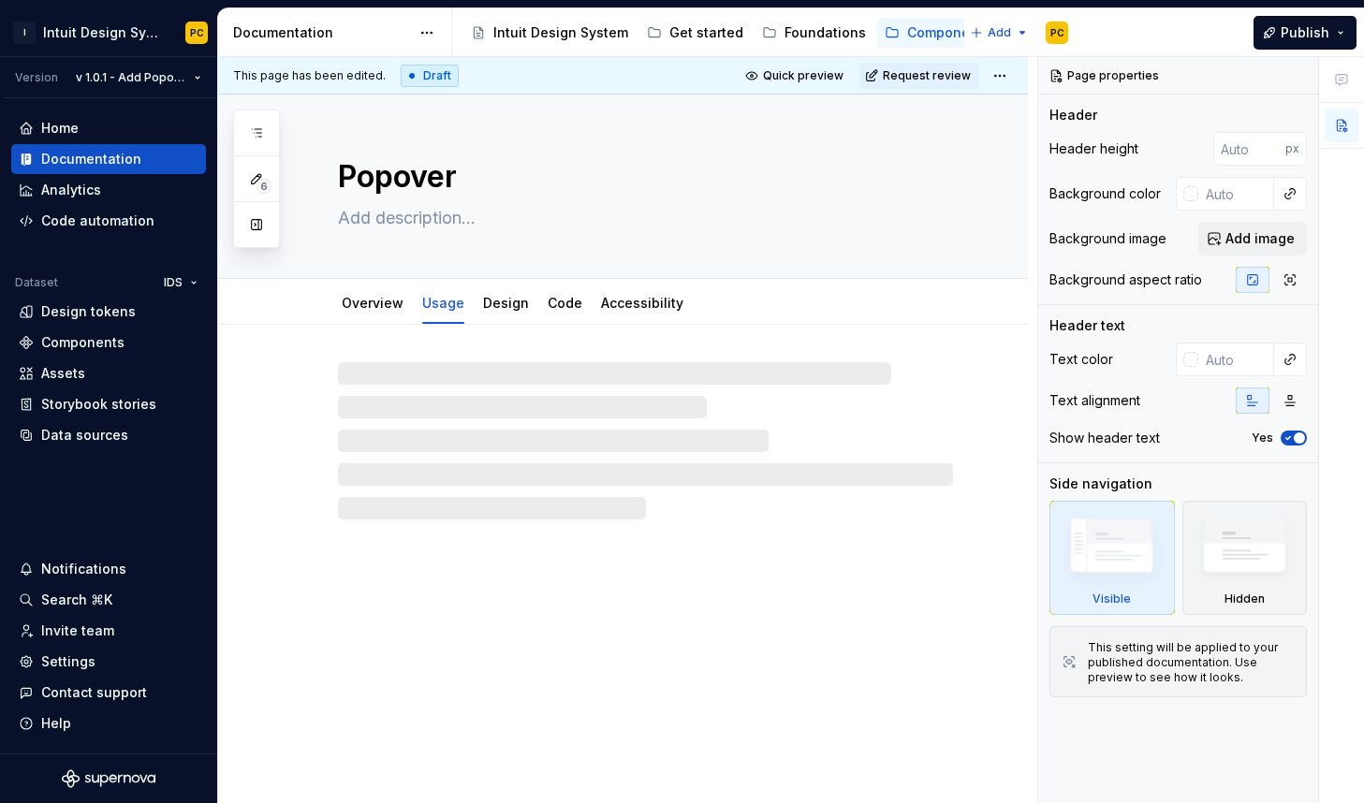
type textarea "*"
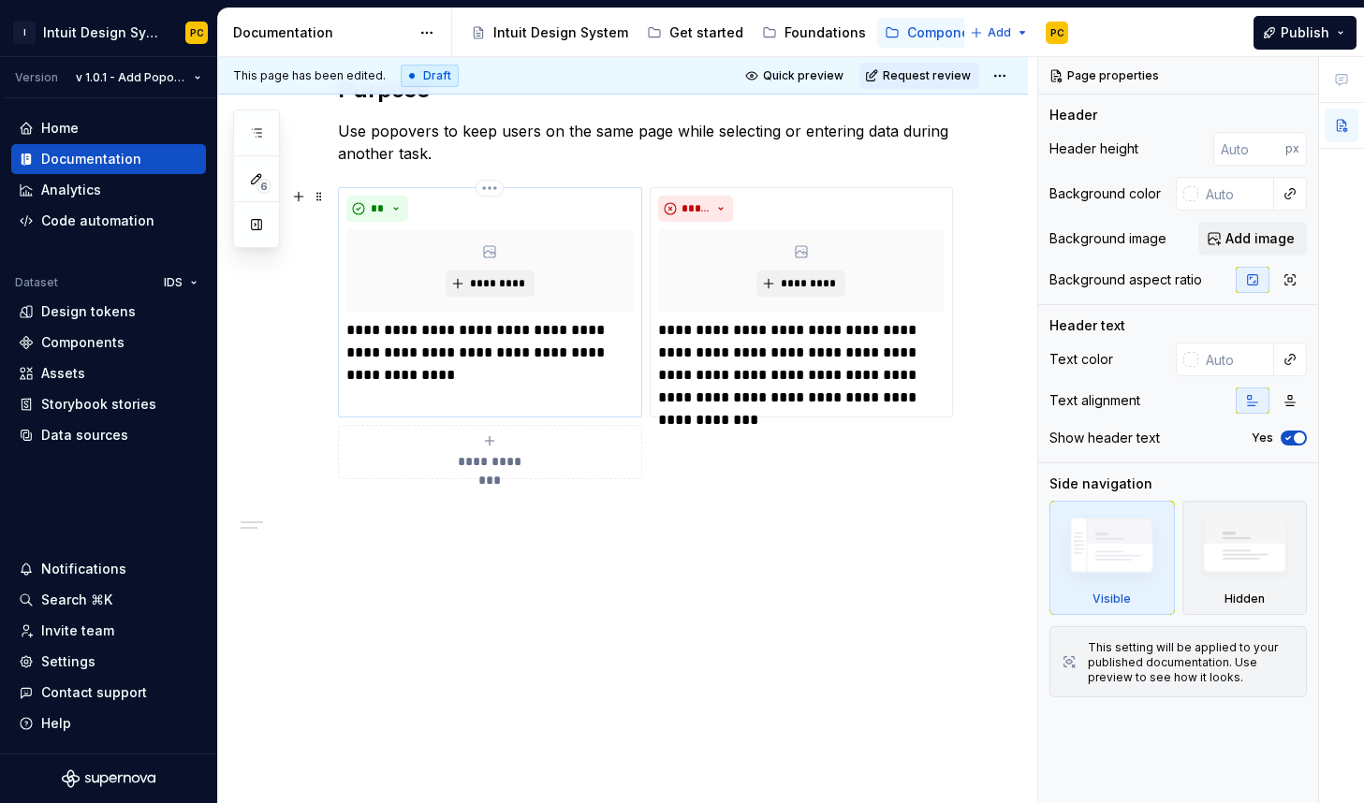
scroll to position [319, 0]
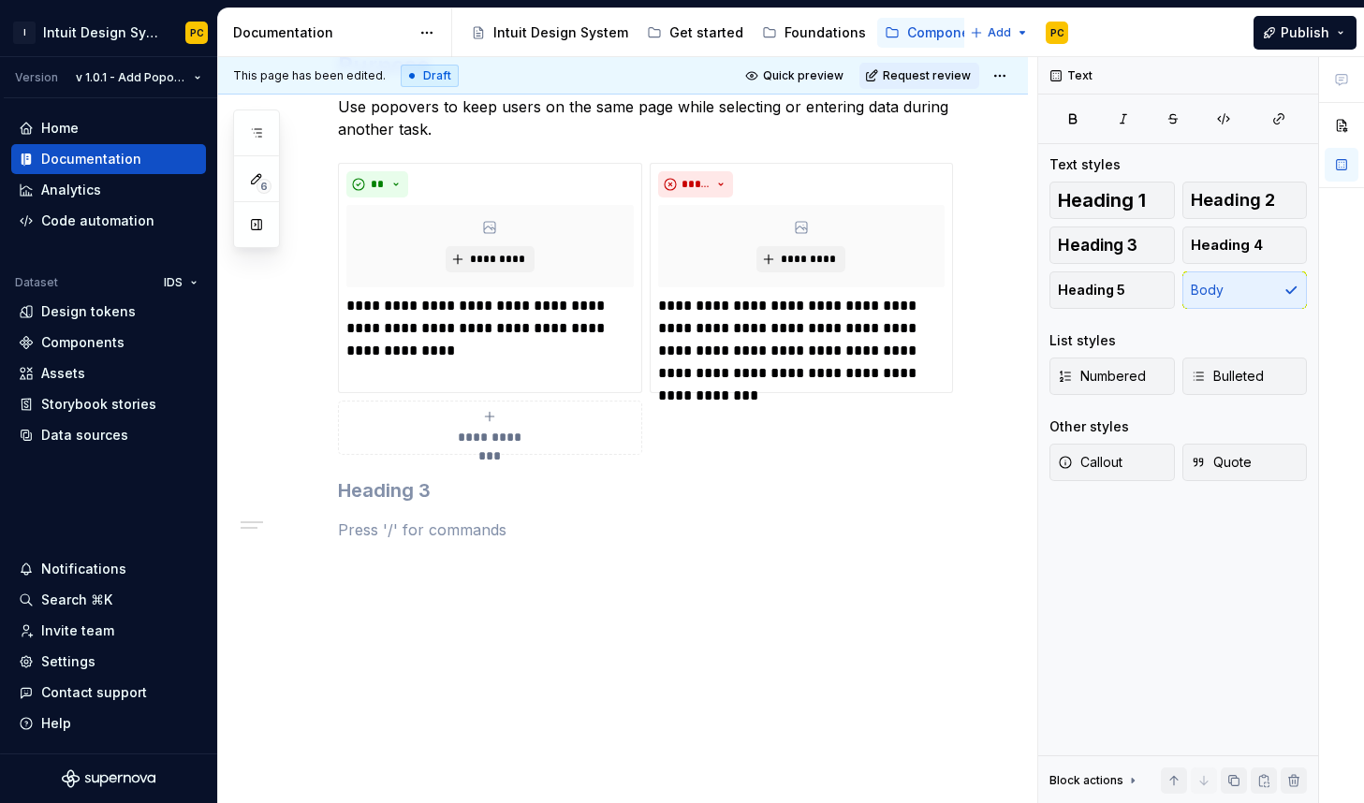
click at [535, 515] on div "**********" at bounding box center [645, 296] width 615 height 491
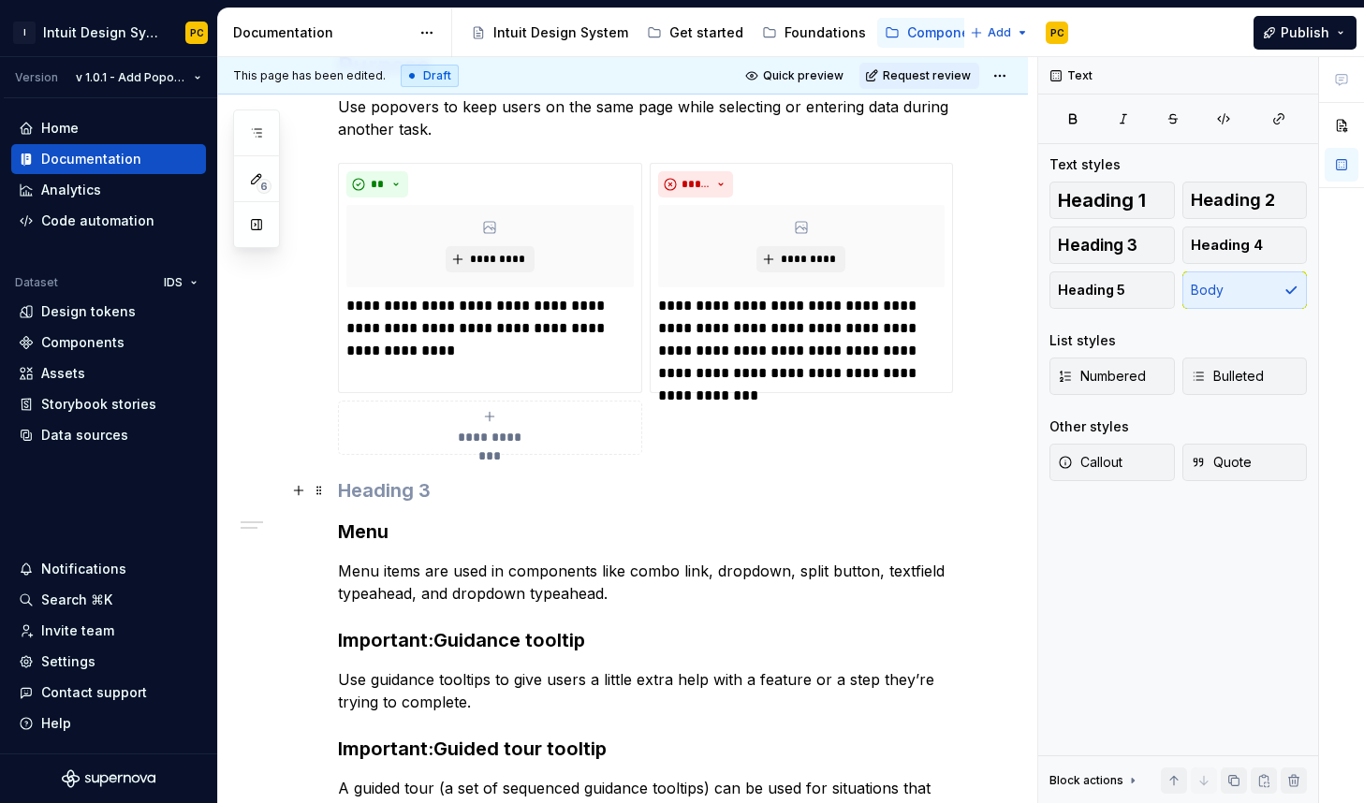
click at [487, 495] on h3 at bounding box center [645, 490] width 615 height 26
click at [315, 488] on span at bounding box center [319, 490] width 15 height 26
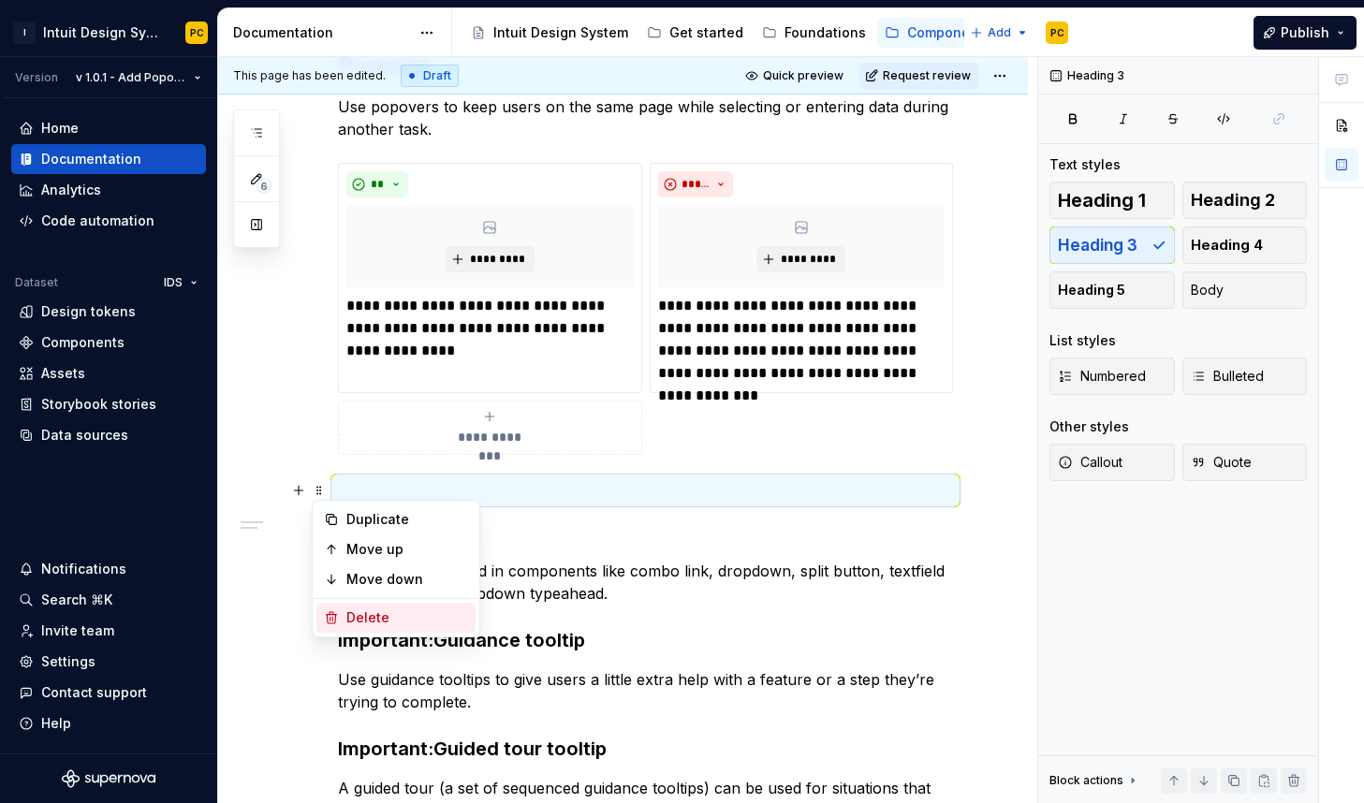
click at [375, 613] on div "Delete" at bounding box center [407, 618] width 122 height 19
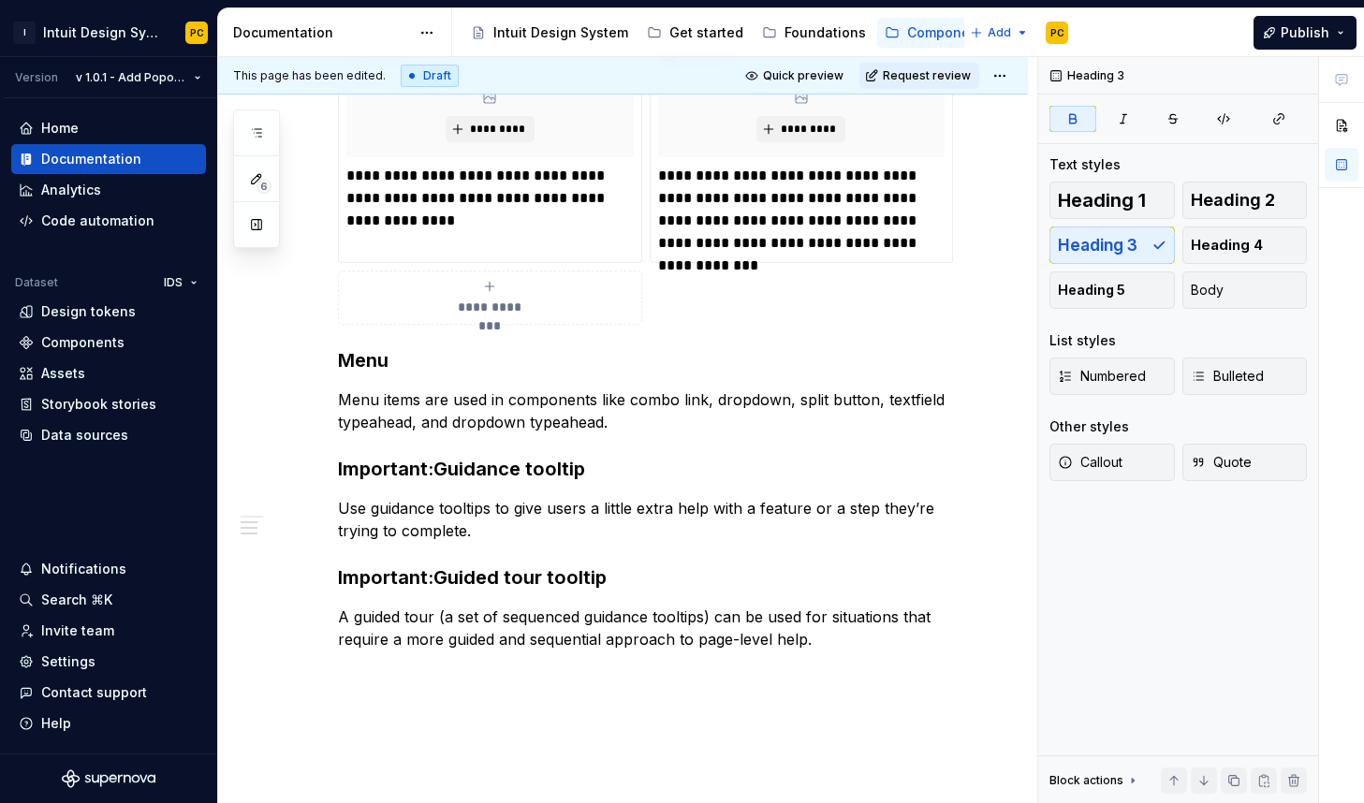
scroll to position [471, 0]
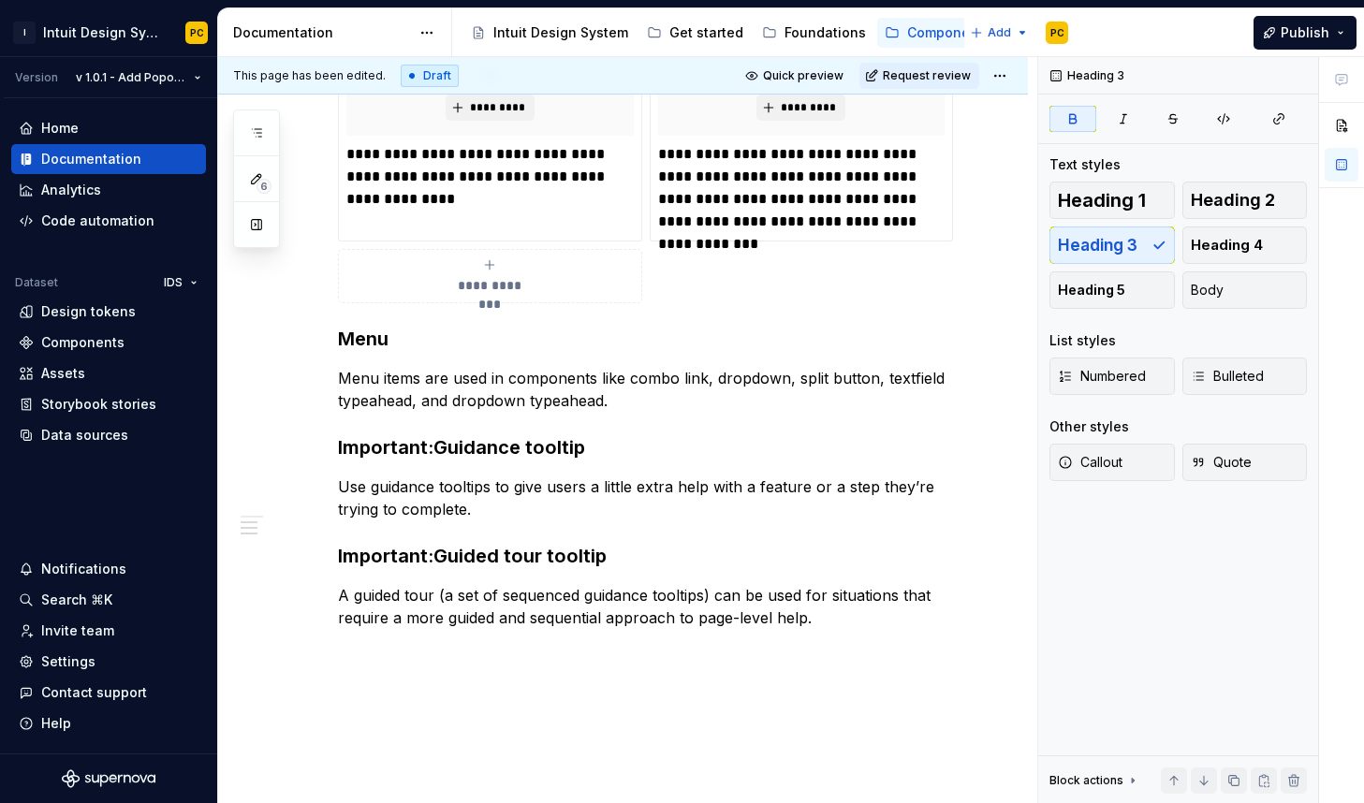
click at [550, 676] on div "**********" at bounding box center [623, 373] width 810 height 1038
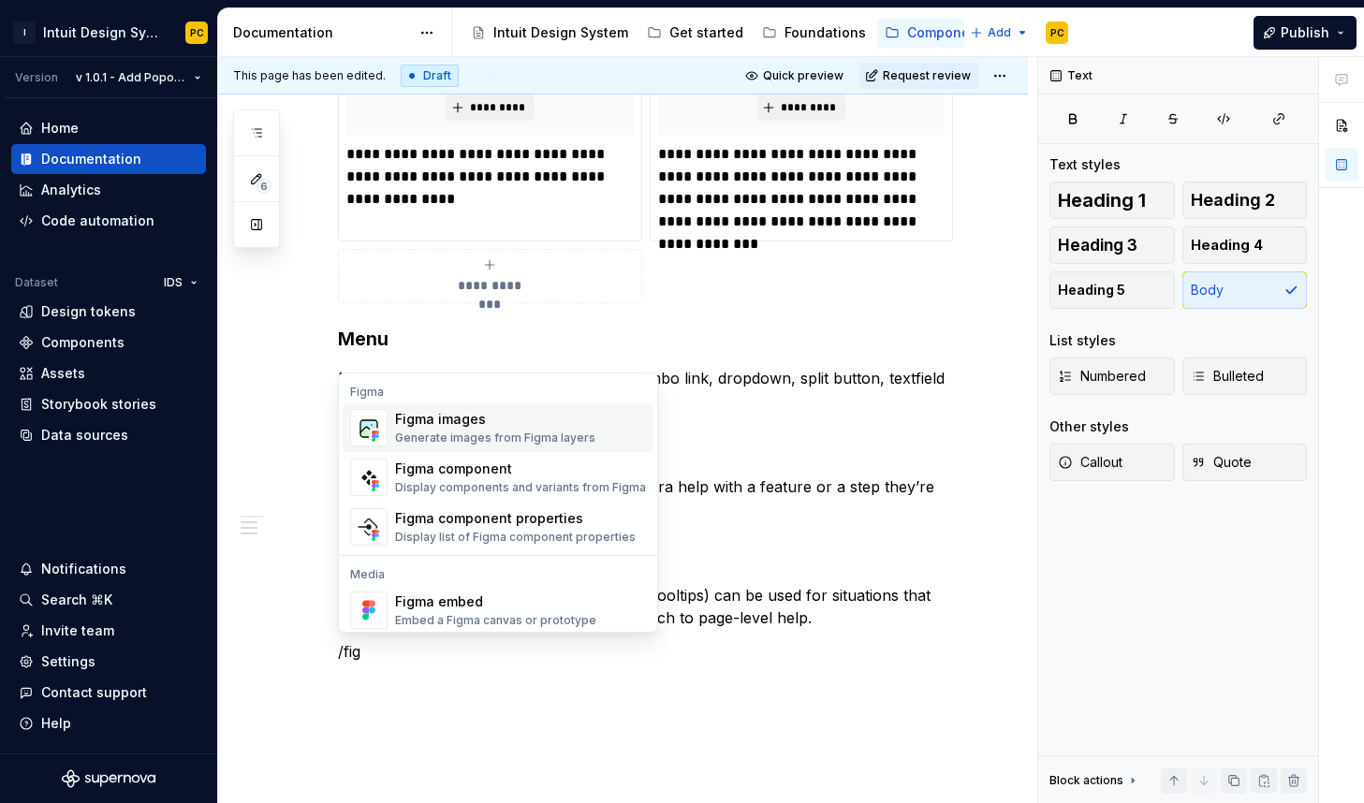
click at [492, 428] on div "Figma images" at bounding box center [495, 419] width 200 height 19
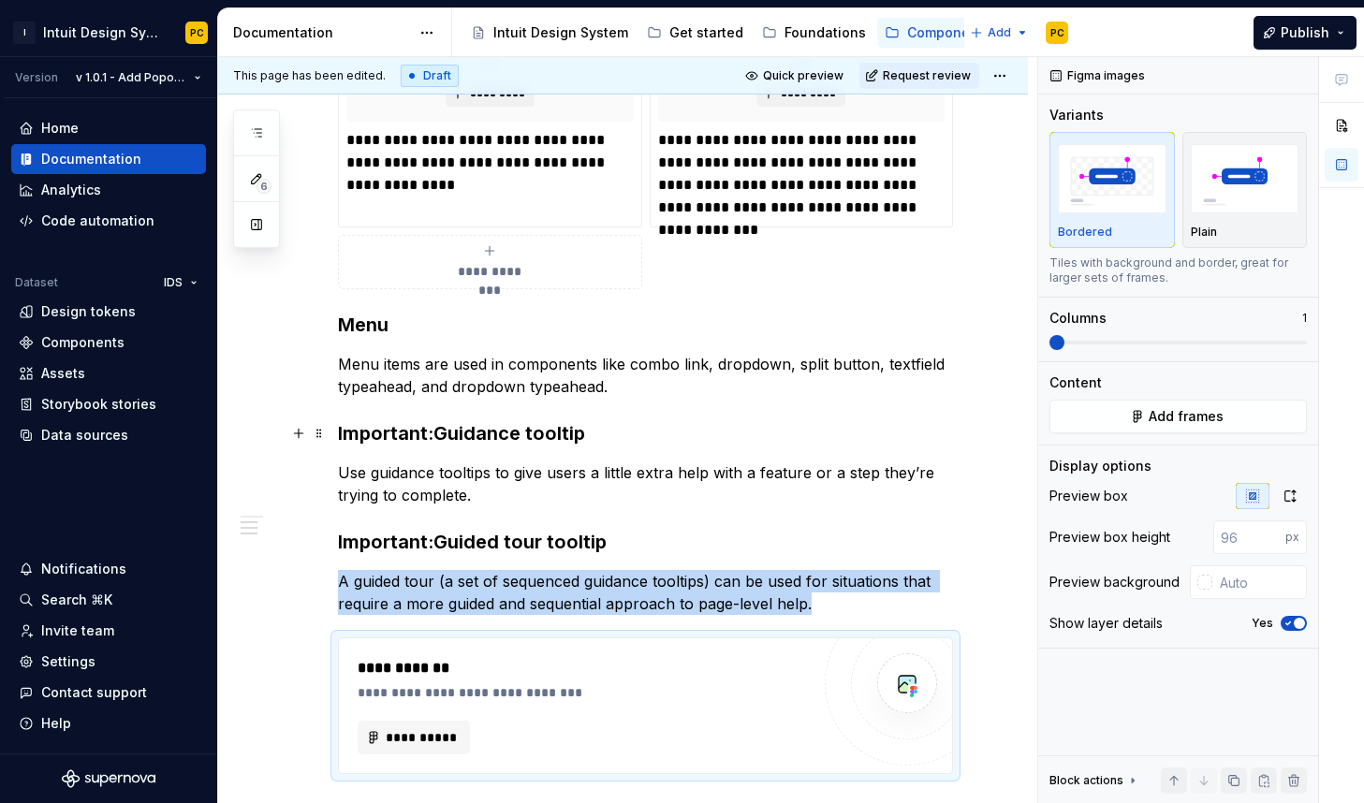
scroll to position [486, 0]
click at [1241, 418] on button "Add frames" at bounding box center [1177, 417] width 257 height 34
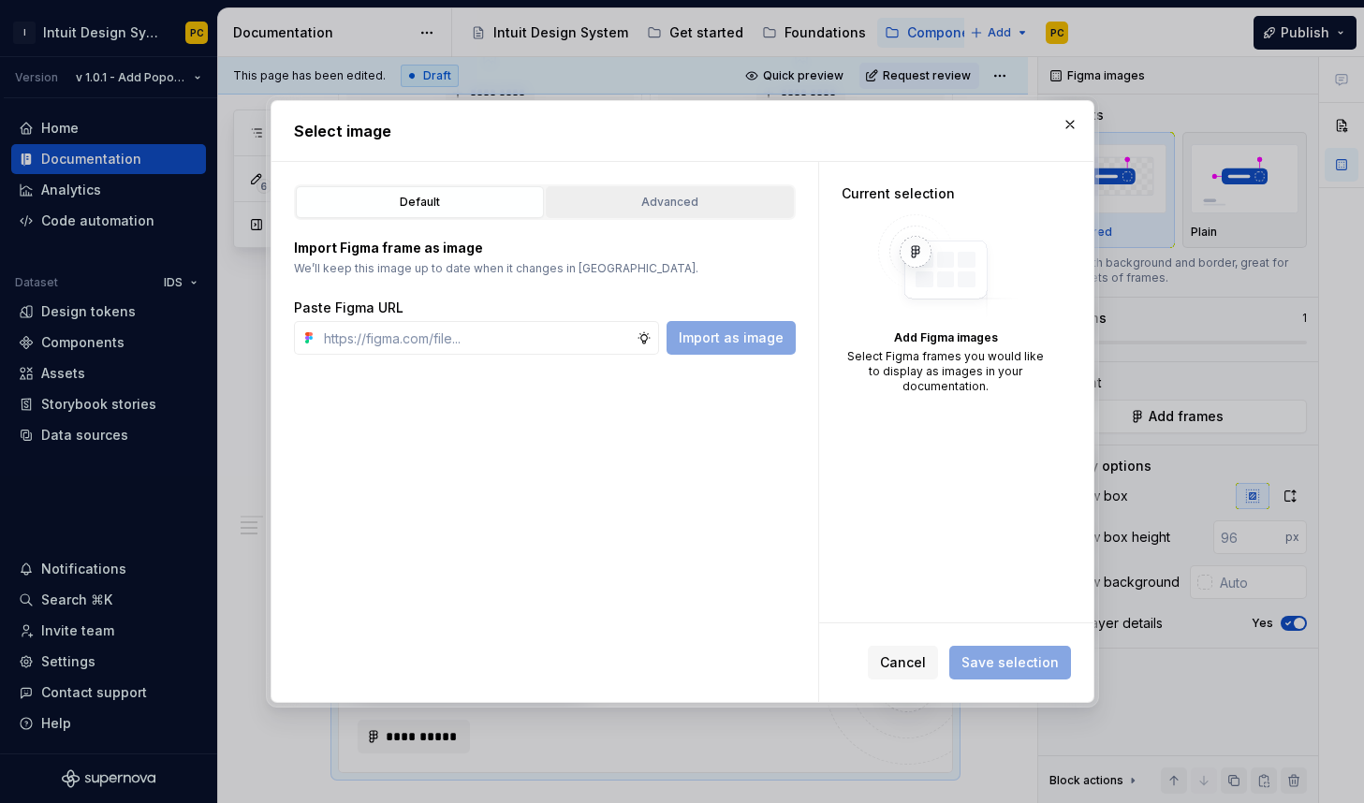
click at [745, 196] on div "Advanced" at bounding box center [669, 202] width 235 height 19
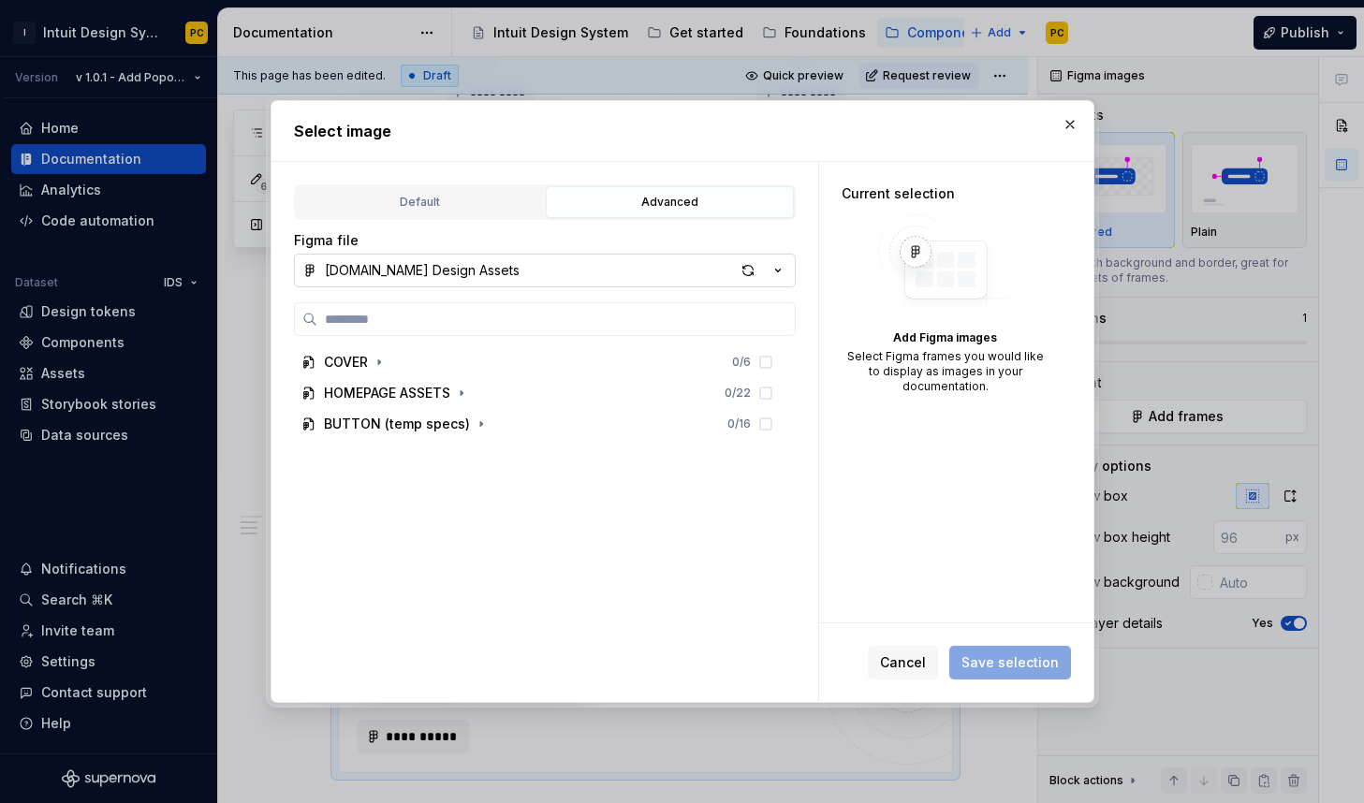
click at [482, 267] on div "[DOMAIN_NAME] Design Assets" at bounding box center [422, 270] width 195 height 19
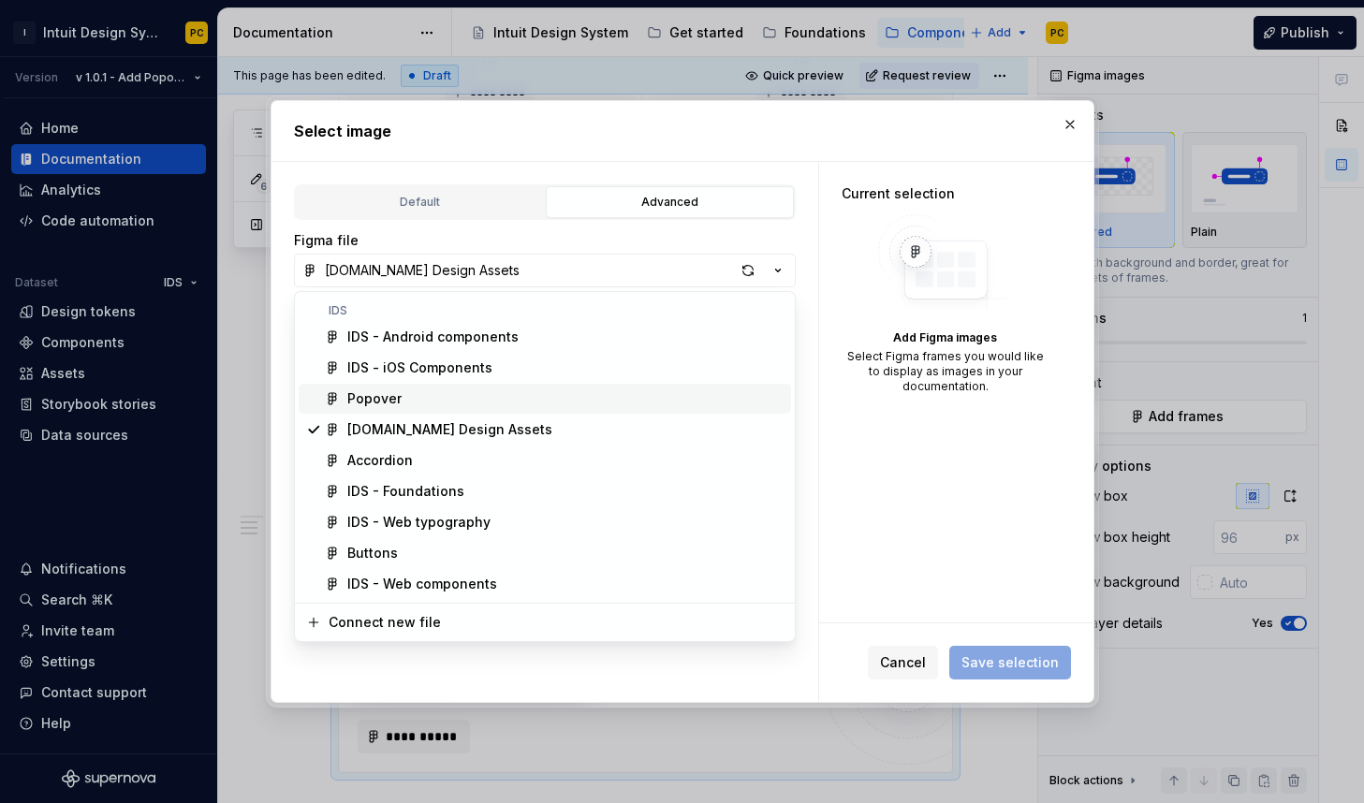
click at [493, 401] on div "Popover" at bounding box center [565, 398] width 436 height 19
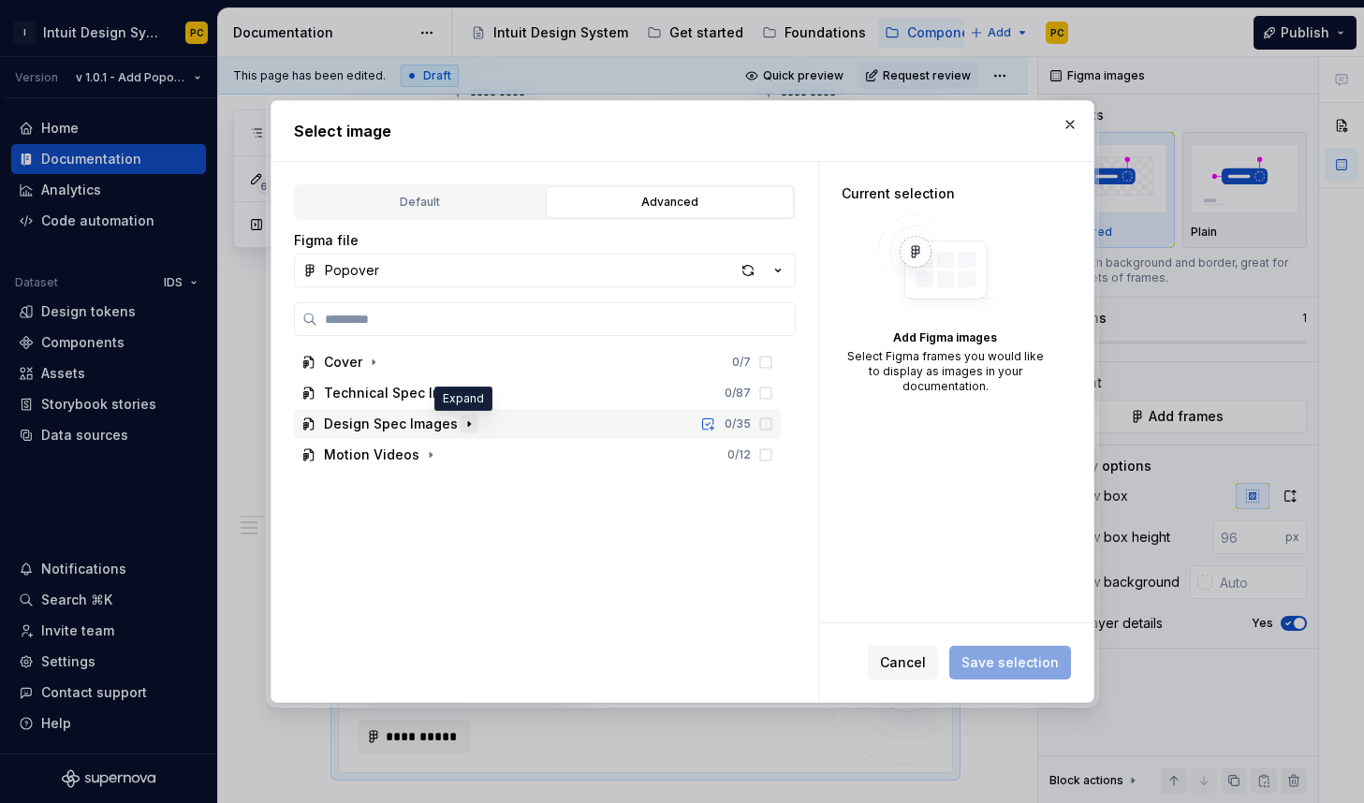
click at [465, 421] on icon "button" at bounding box center [469, 424] width 15 height 15
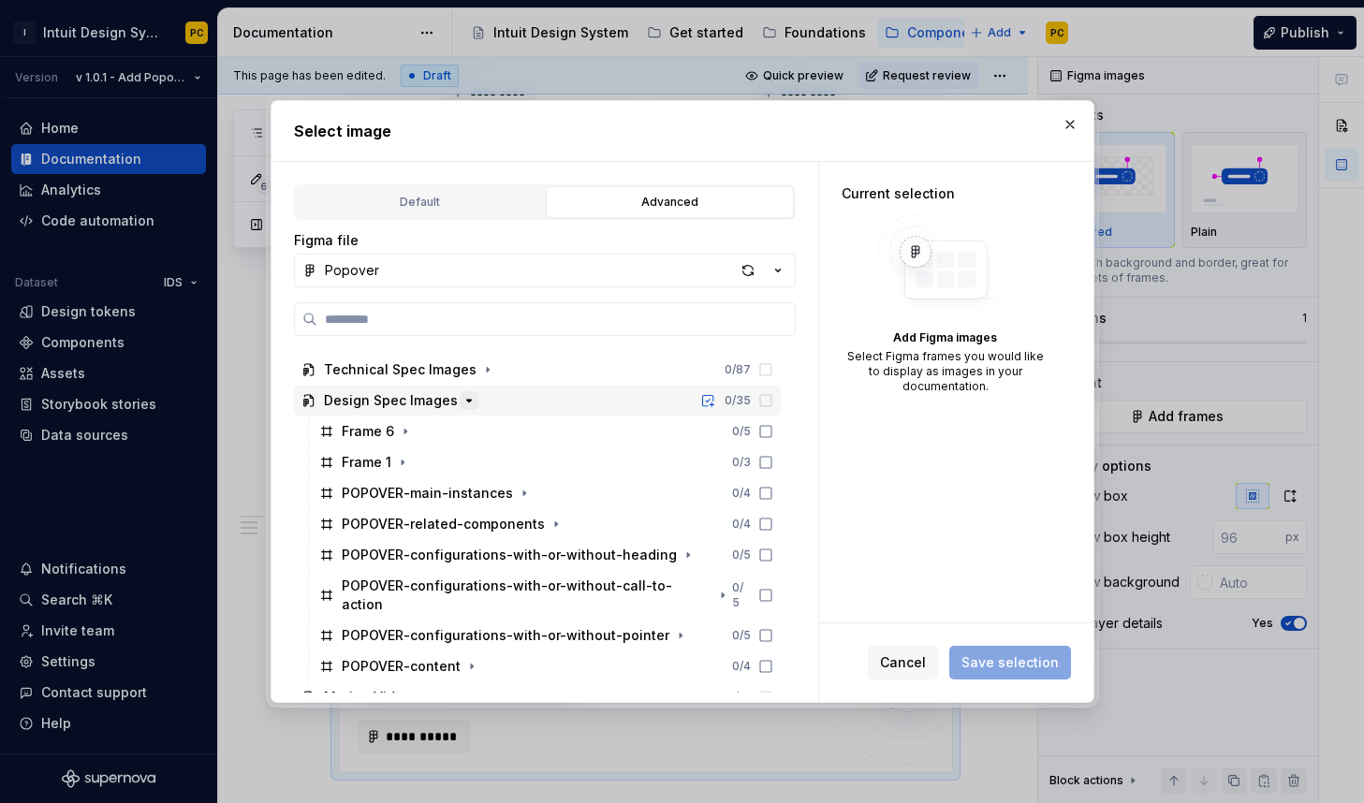
scroll to position [25, 0]
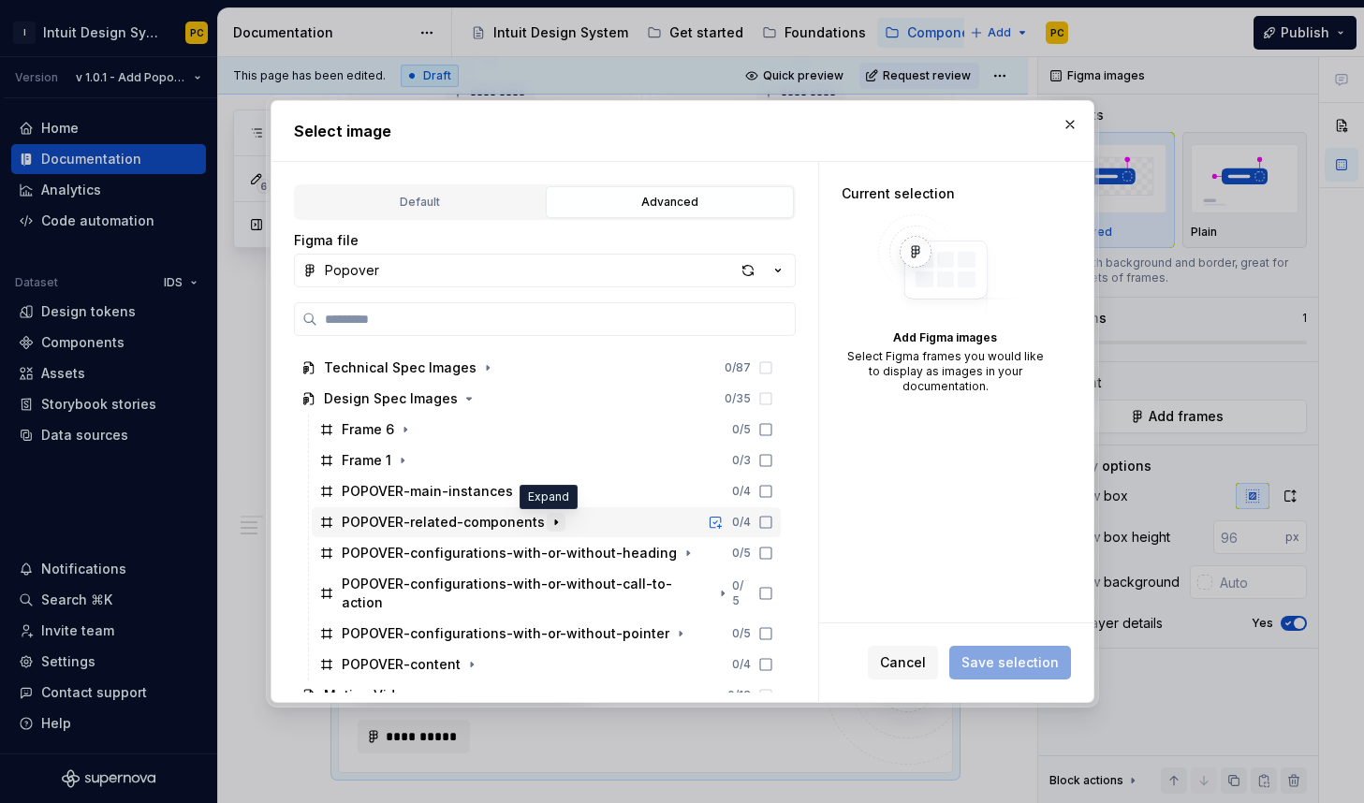
click at [552, 521] on icon "button" at bounding box center [556, 522] width 15 height 15
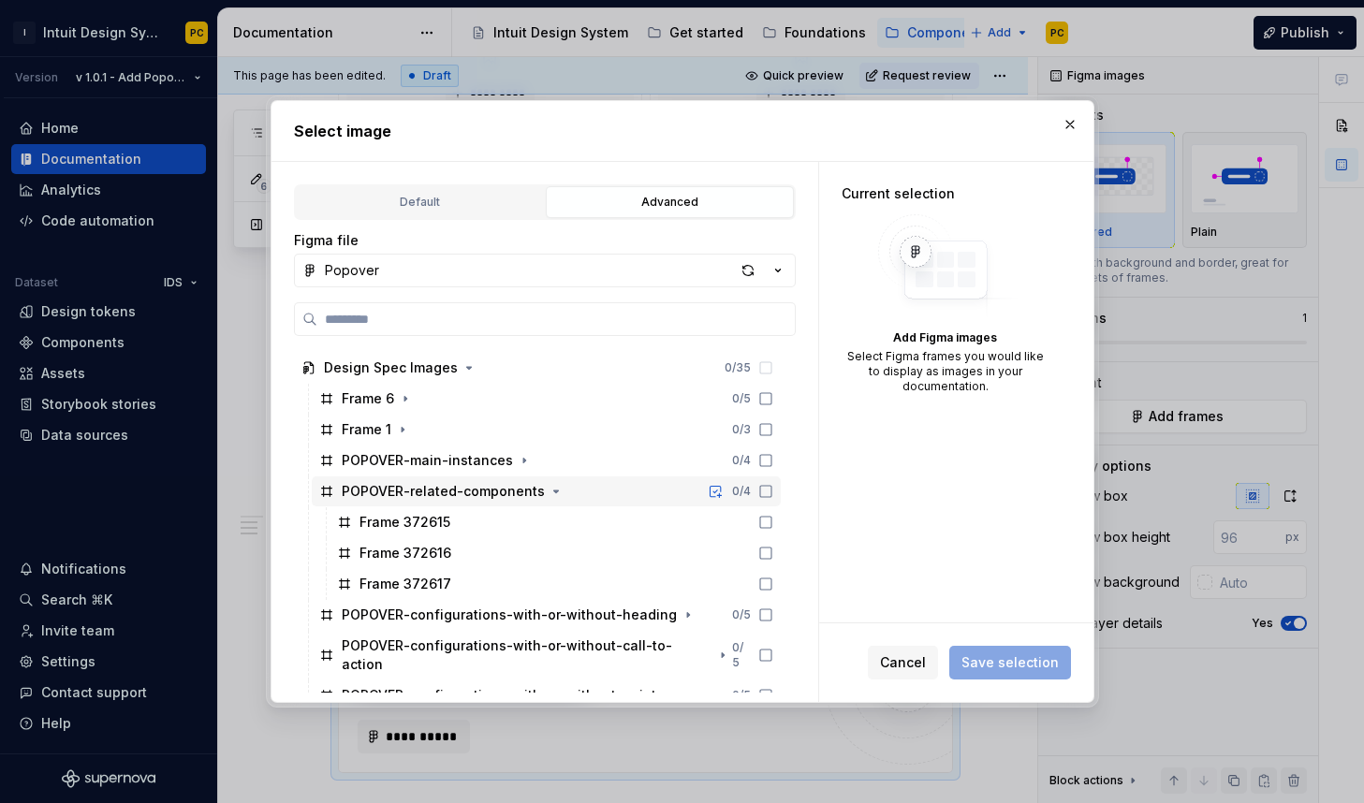
scroll to position [92, 0]
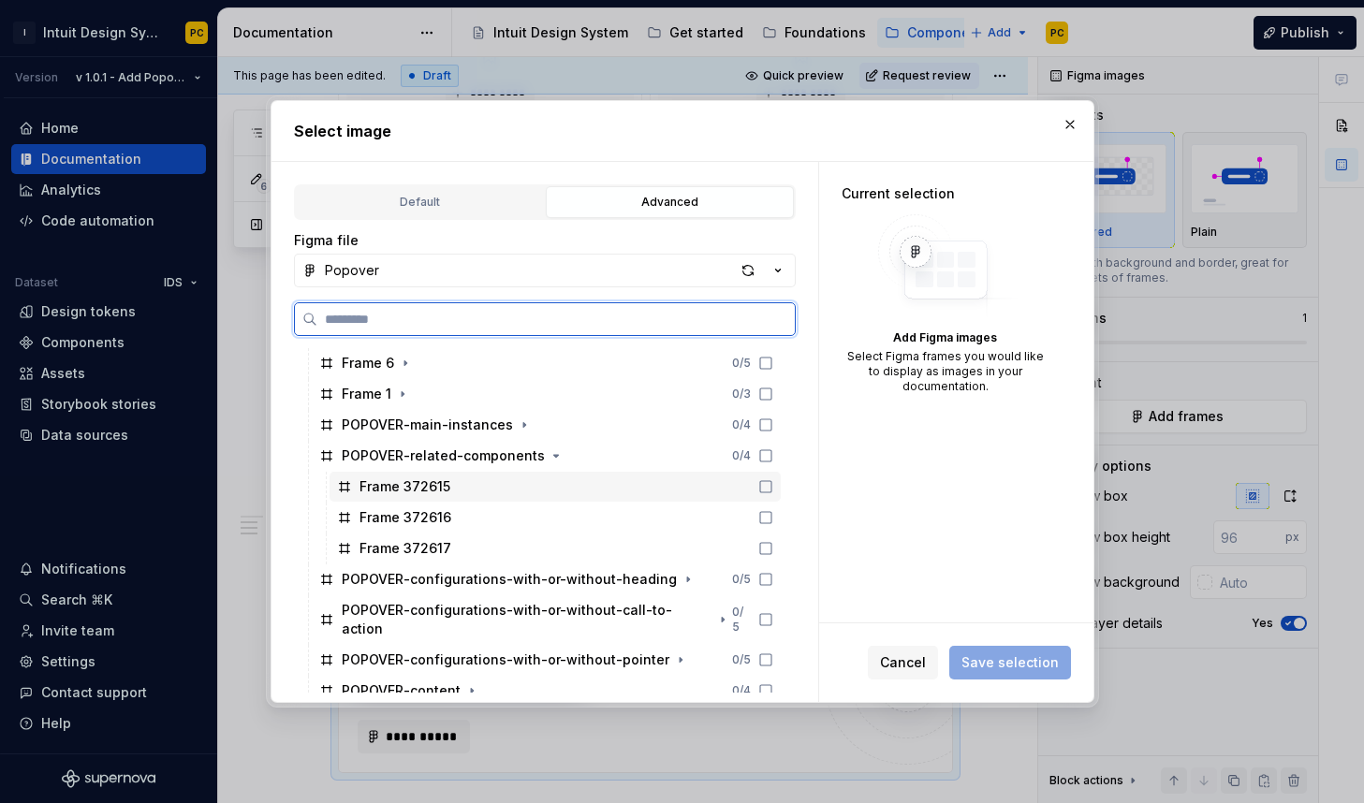
click at [764, 486] on icon at bounding box center [765, 486] width 15 height 15
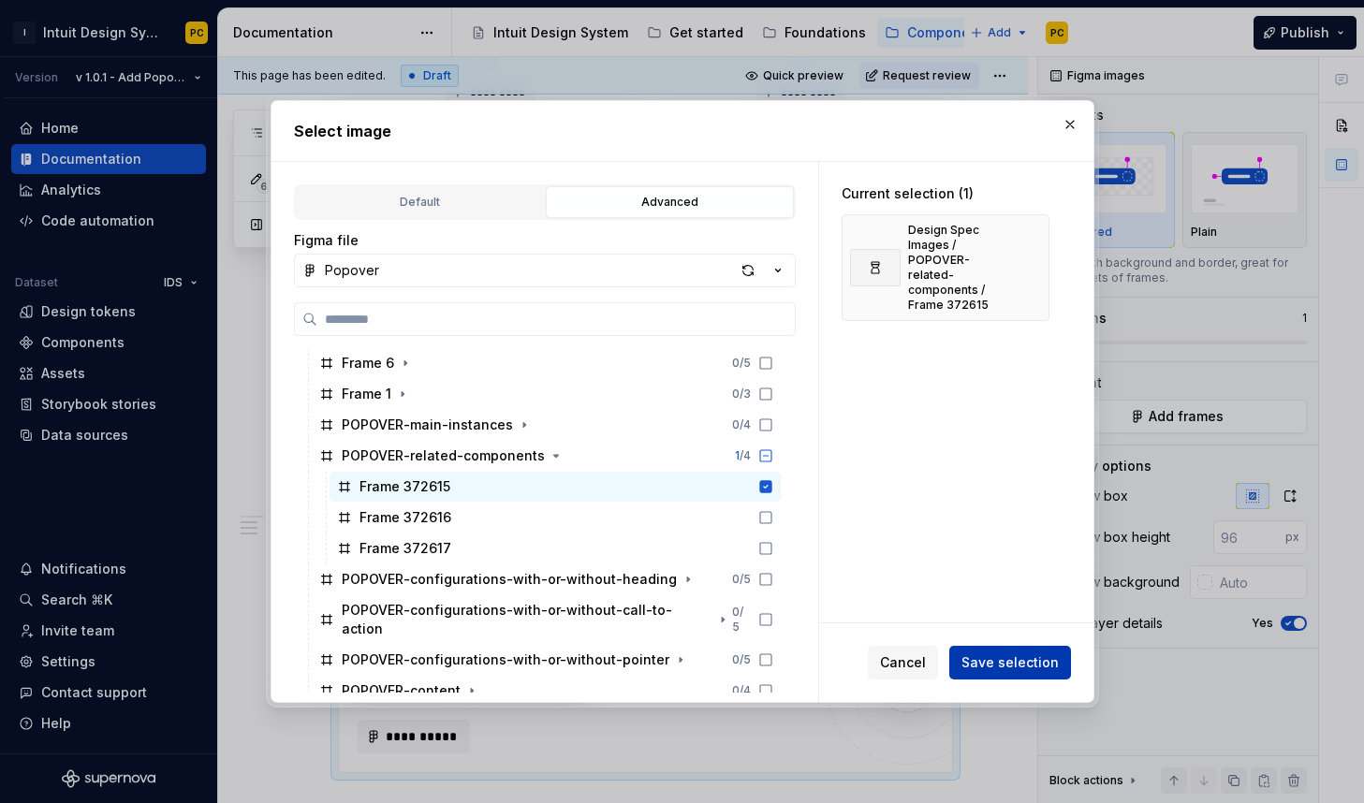
click at [1006, 657] on span "Save selection" at bounding box center [1009, 662] width 97 height 19
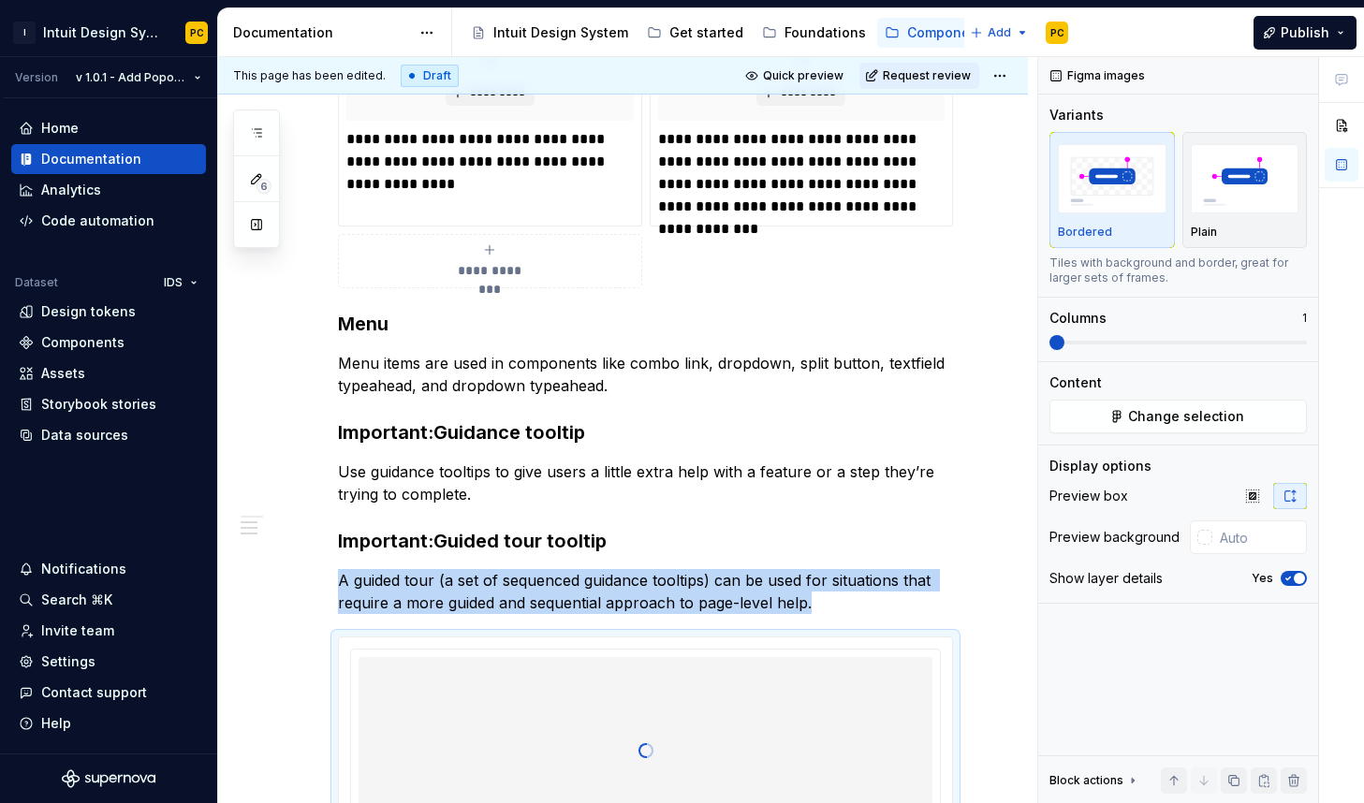
scroll to position [599, 0]
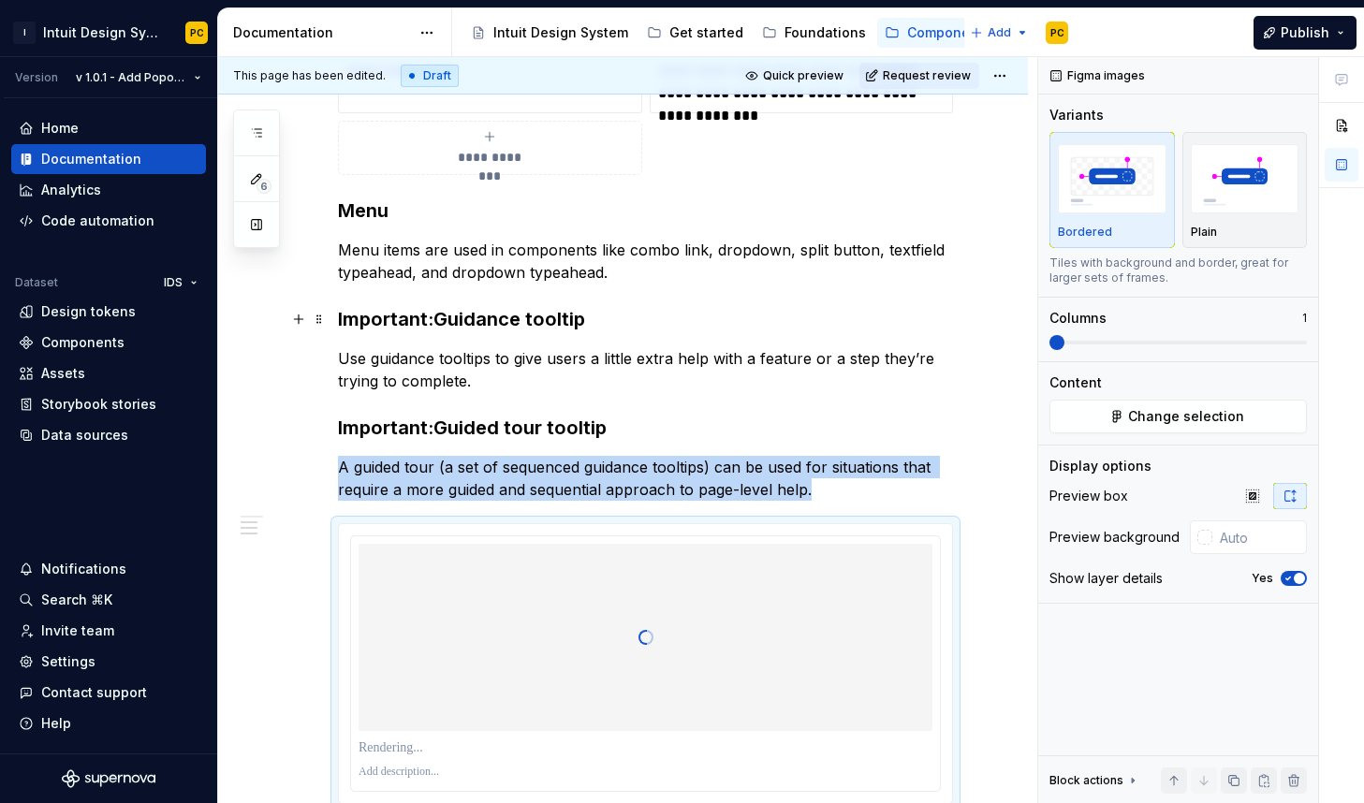
click at [435, 318] on strong "Important:Guidance tooltip" at bounding box center [461, 319] width 247 height 22
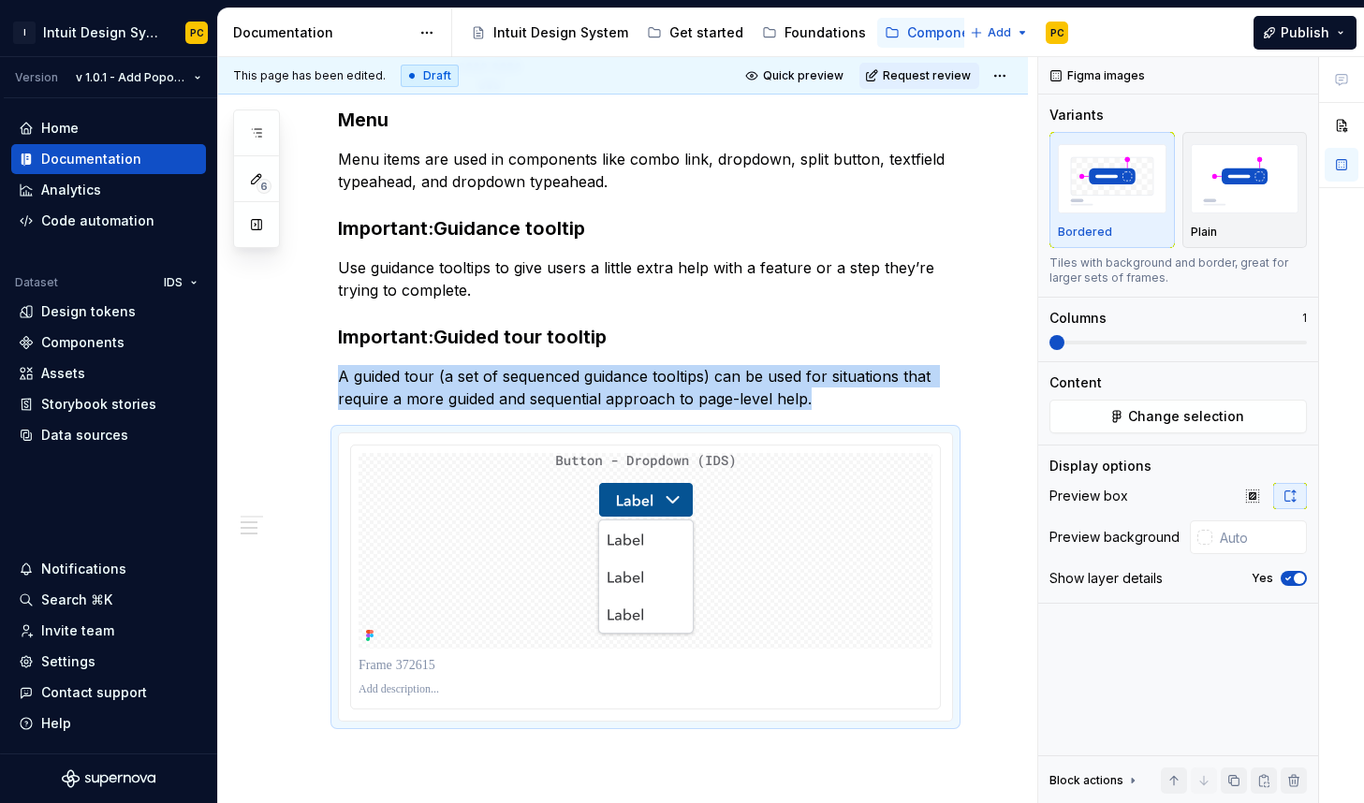
scroll to position [719, 0]
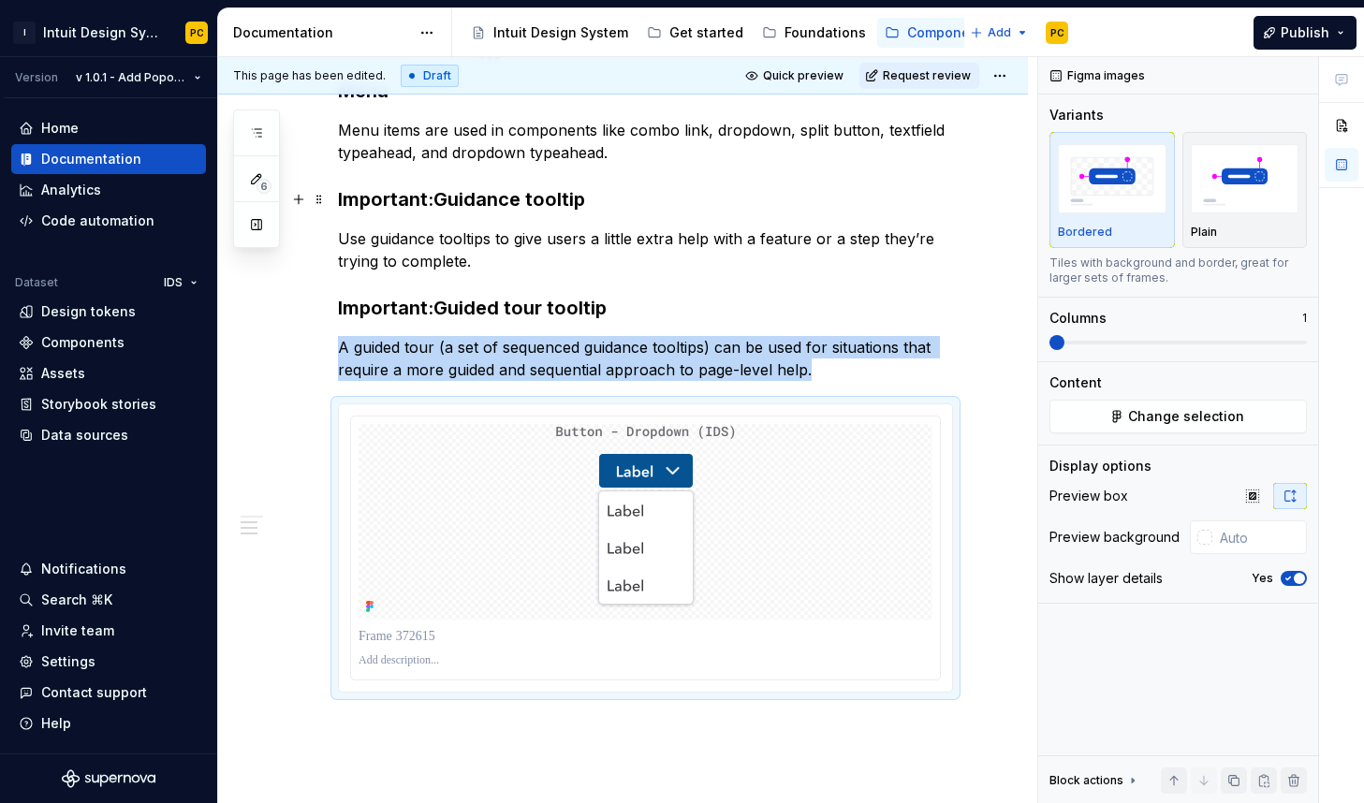
click at [434, 196] on strong "Important:Guidance tooltip" at bounding box center [461, 199] width 247 height 22
drag, startPoint x: 435, startPoint y: 191, endPoint x: 328, endPoint y: 204, distance: 108.5
click at [328, 204] on div "**********" at bounding box center [623, 281] width 810 height 1350
click at [360, 197] on strong "Important:Guidance tooltip" at bounding box center [461, 199] width 247 height 22
click at [404, 201] on strong "Important:Guidance tooltip" at bounding box center [461, 199] width 247 height 22
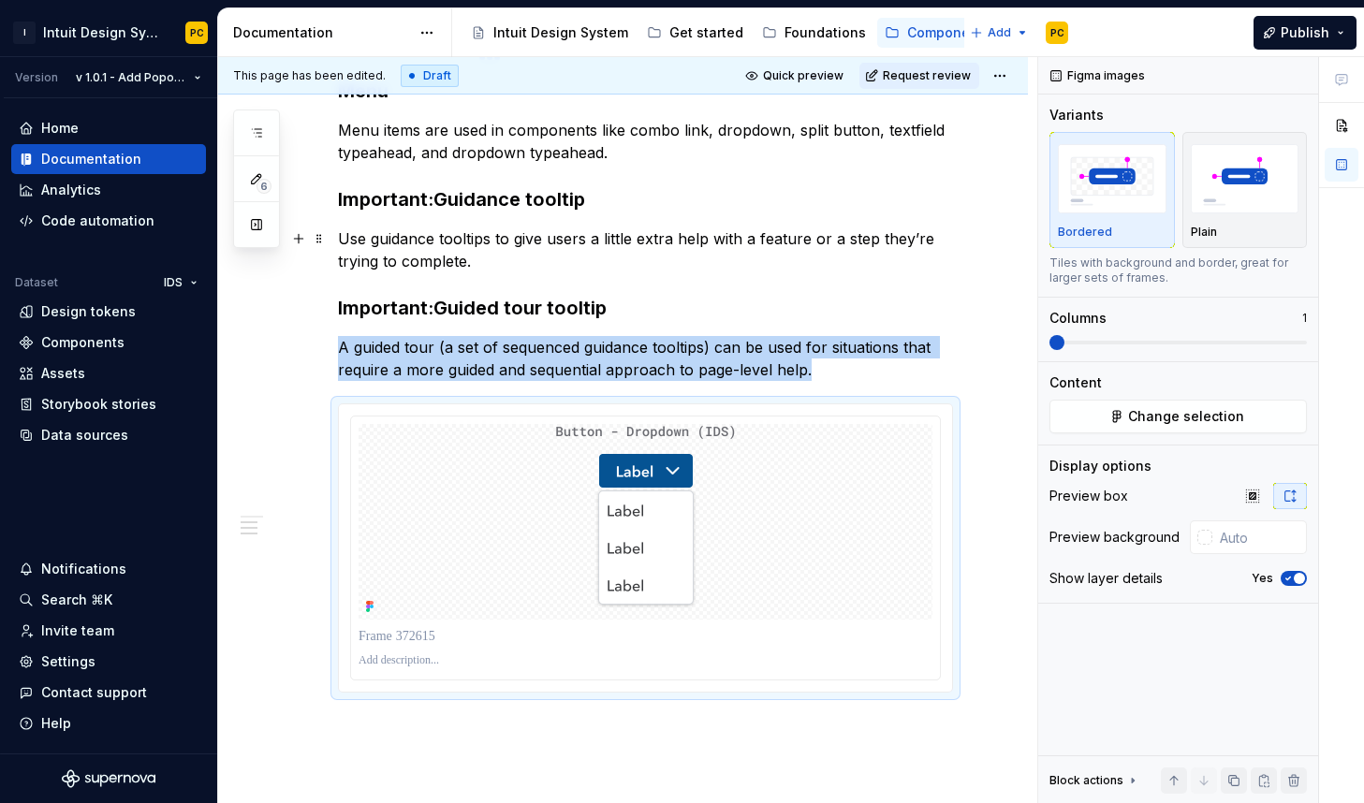
click at [369, 261] on p "Use guidance tooltips to give users a little extra help with a feature or a ste…" at bounding box center [645, 249] width 615 height 45
click at [382, 306] on strong "Important:Guided tour tooltip" at bounding box center [472, 308] width 269 height 22
click at [387, 314] on strong "Important:Guided tour tooltip" at bounding box center [472, 308] width 269 height 22
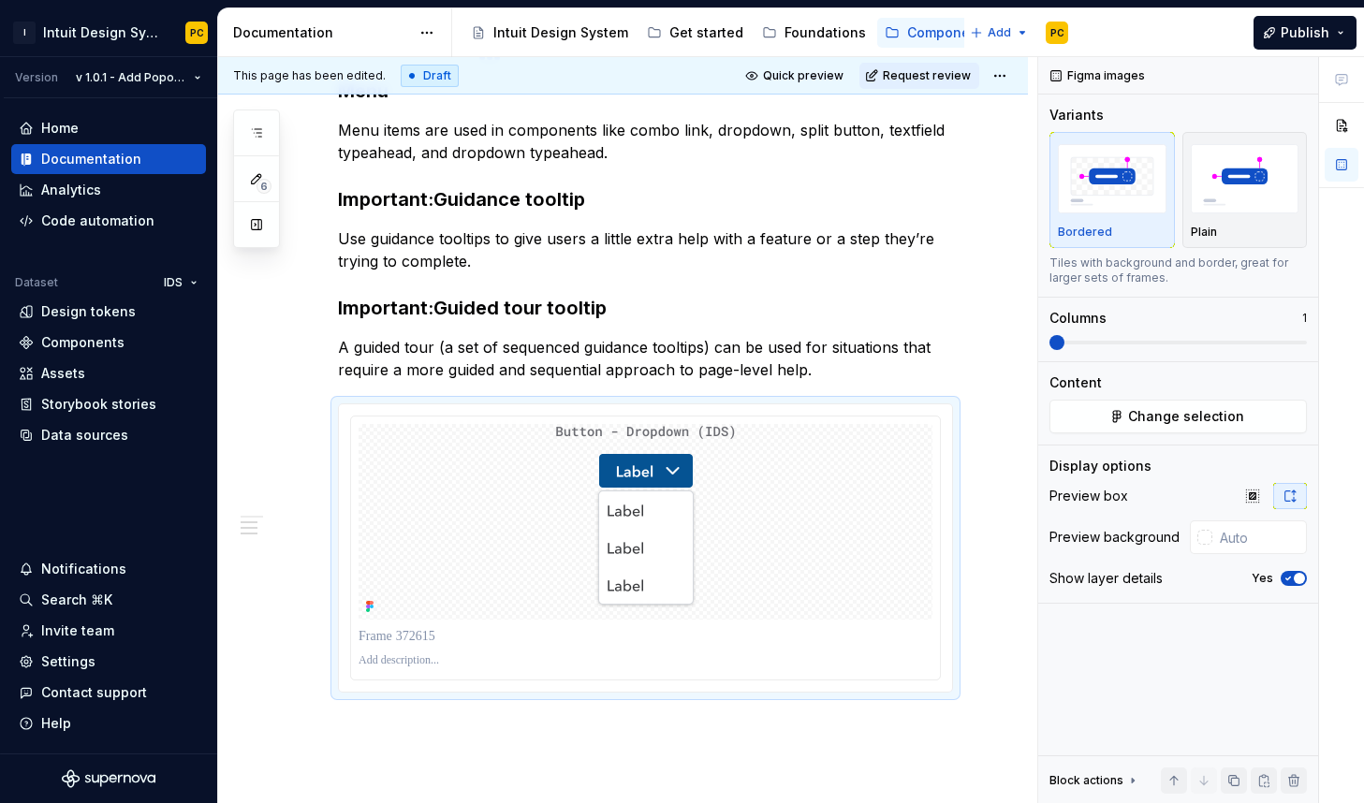
type textarea "*"
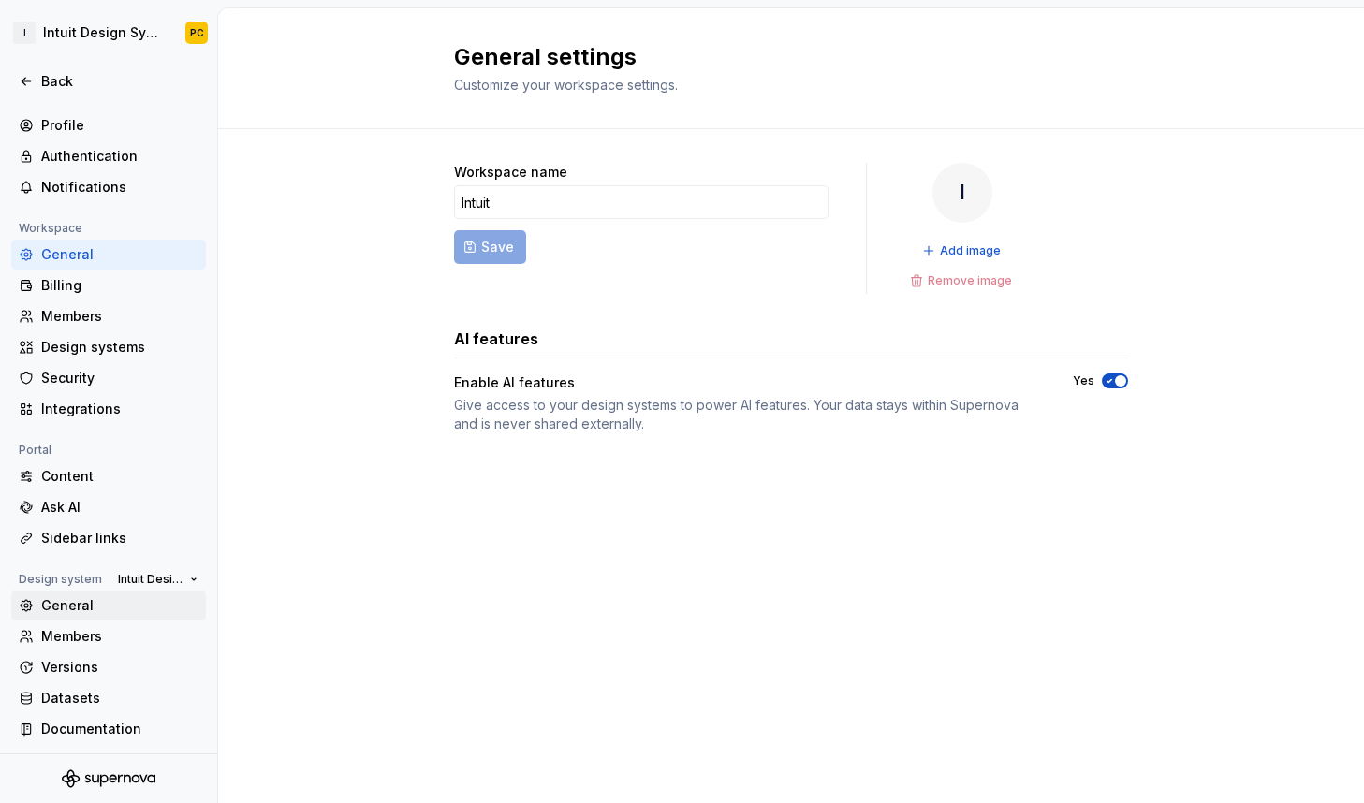
scroll to position [22, 0]
click at [97, 715] on div "Documentation" at bounding box center [108, 727] width 195 height 30
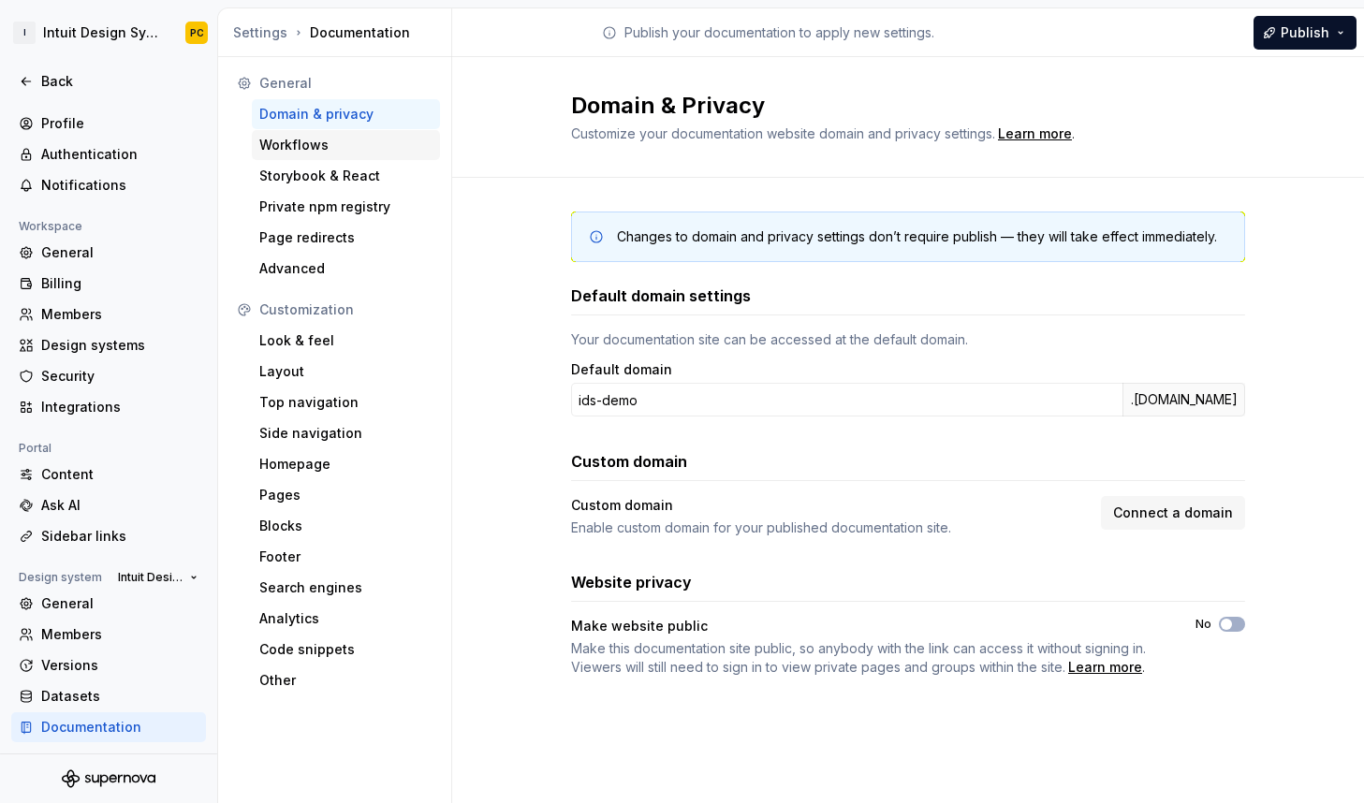
click at [313, 142] on div "Workflows" at bounding box center [345, 145] width 173 height 19
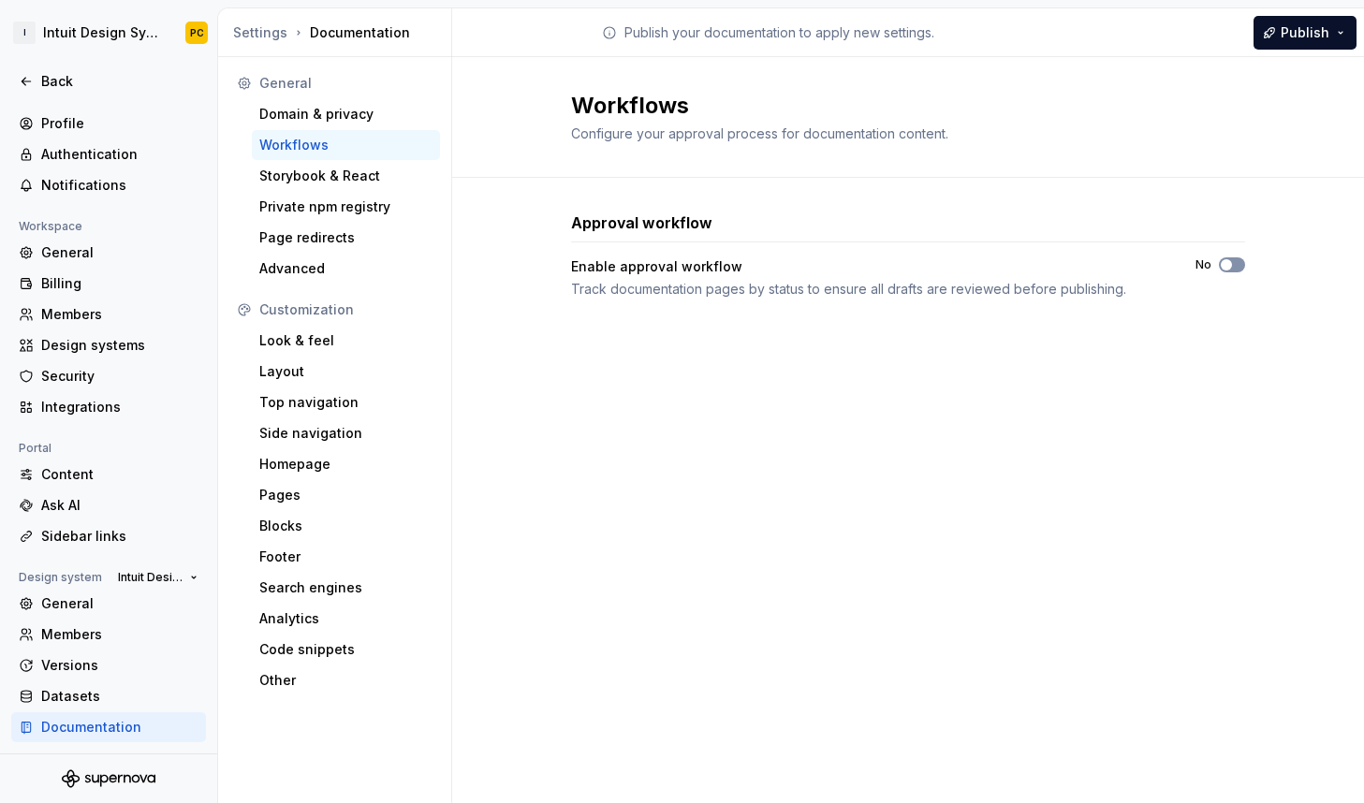
click at [1229, 261] on span "button" at bounding box center [1226, 264] width 11 height 11
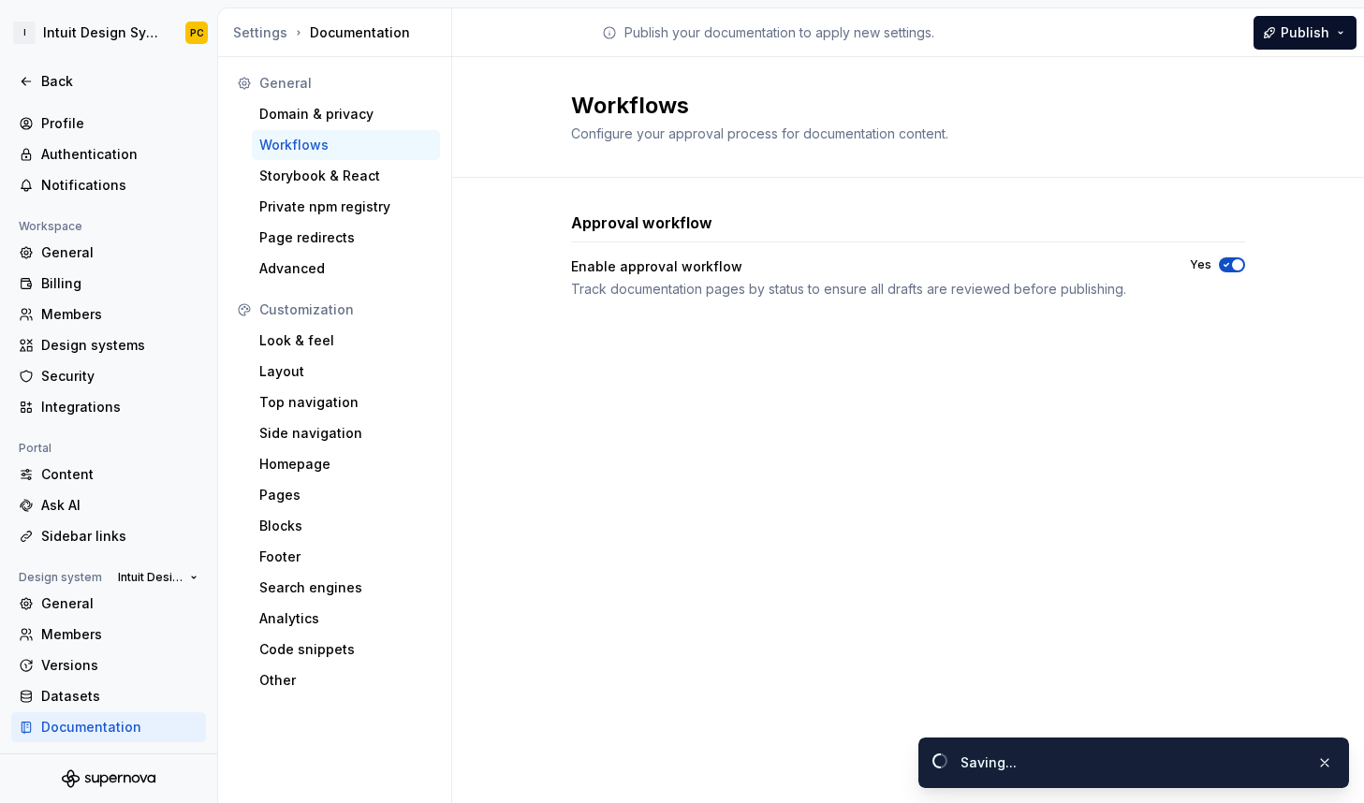
type button "on"
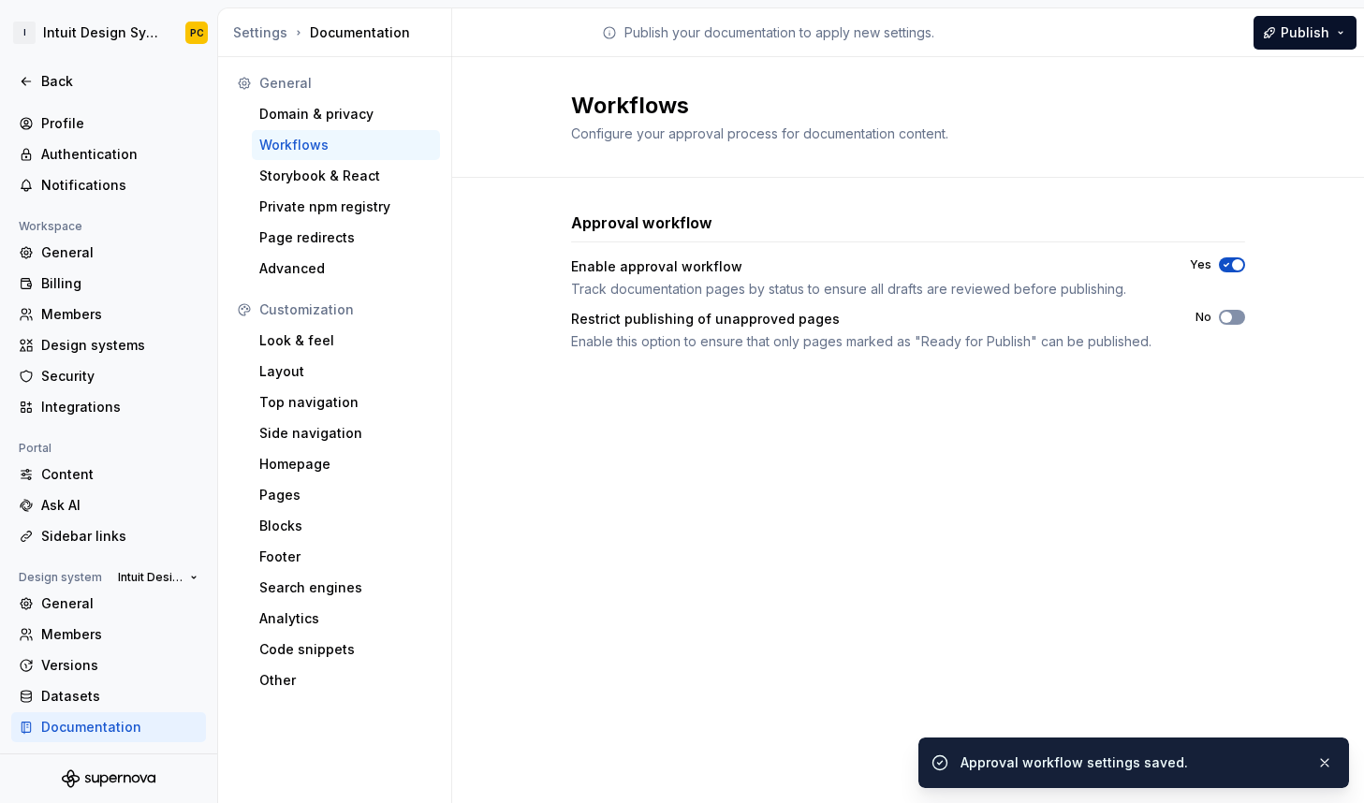
click at [1240, 319] on button "No" at bounding box center [1232, 317] width 26 height 15
type button "on"
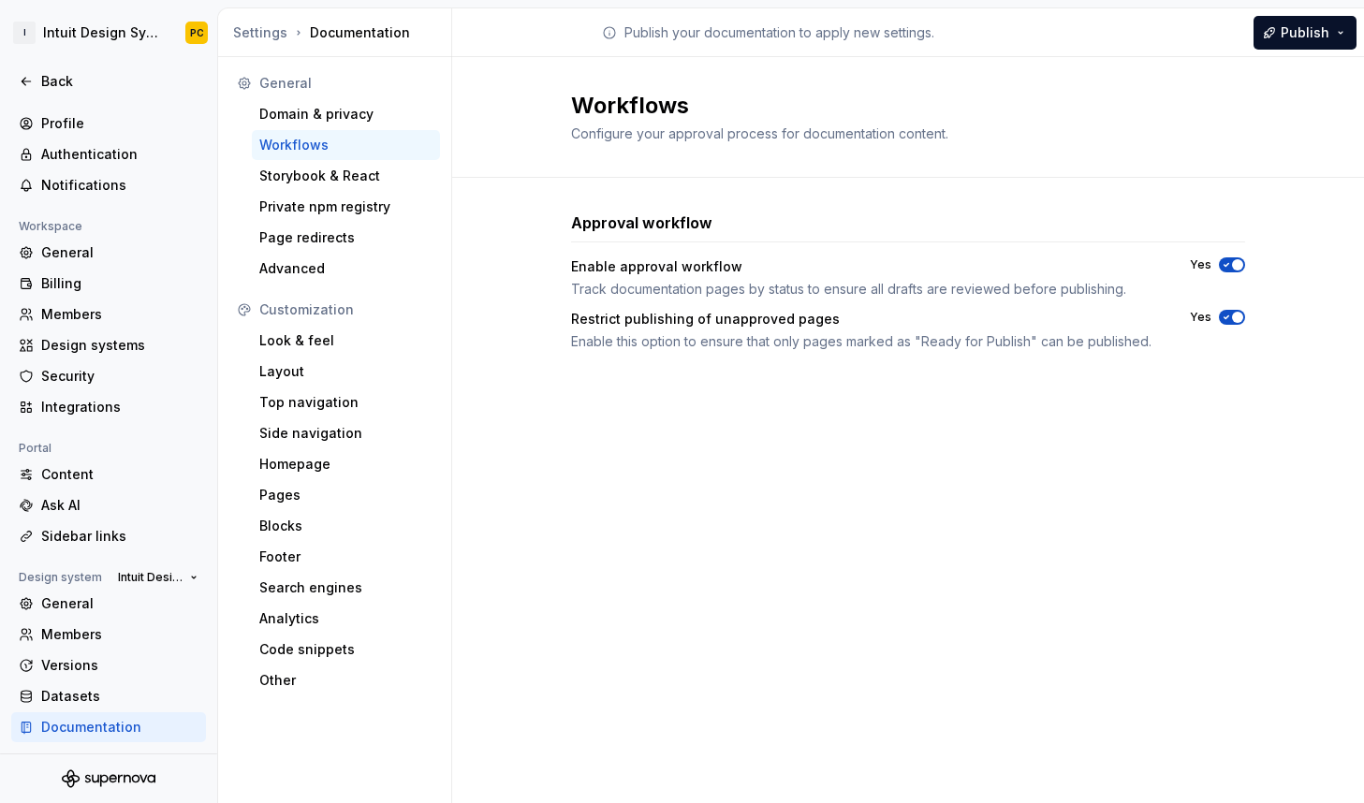
click at [551, 76] on div "Workflows Configure your approval process for documentation content." at bounding box center [908, 117] width 912 height 121
click at [963, 497] on div "Workflows Configure your approval process for documentation content. Approval w…" at bounding box center [908, 430] width 912 height 746
